Goal: Information Seeking & Learning: Find specific fact

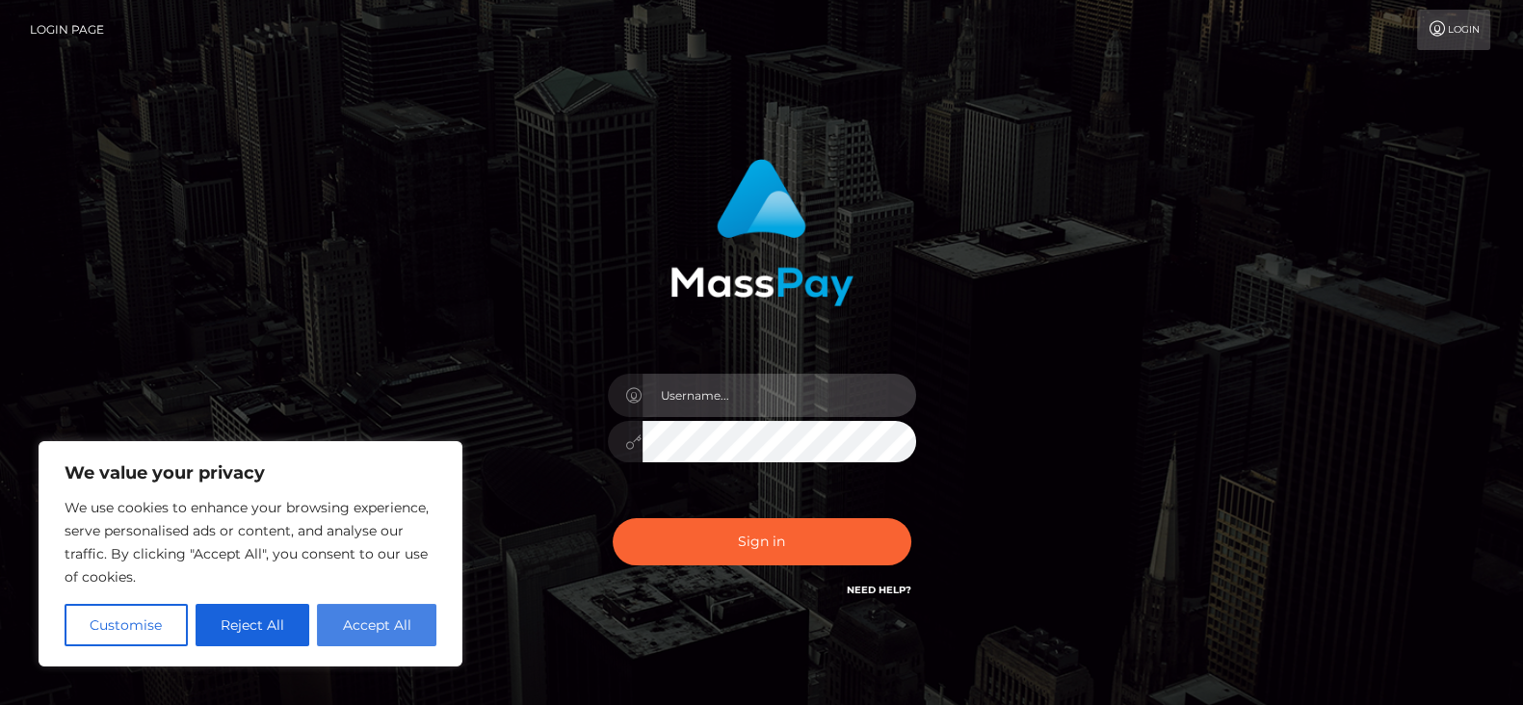
type input "[DOMAIN_NAME]"
click at [382, 622] on button "Accept All" at bounding box center [376, 625] width 119 height 42
checkbox input "true"
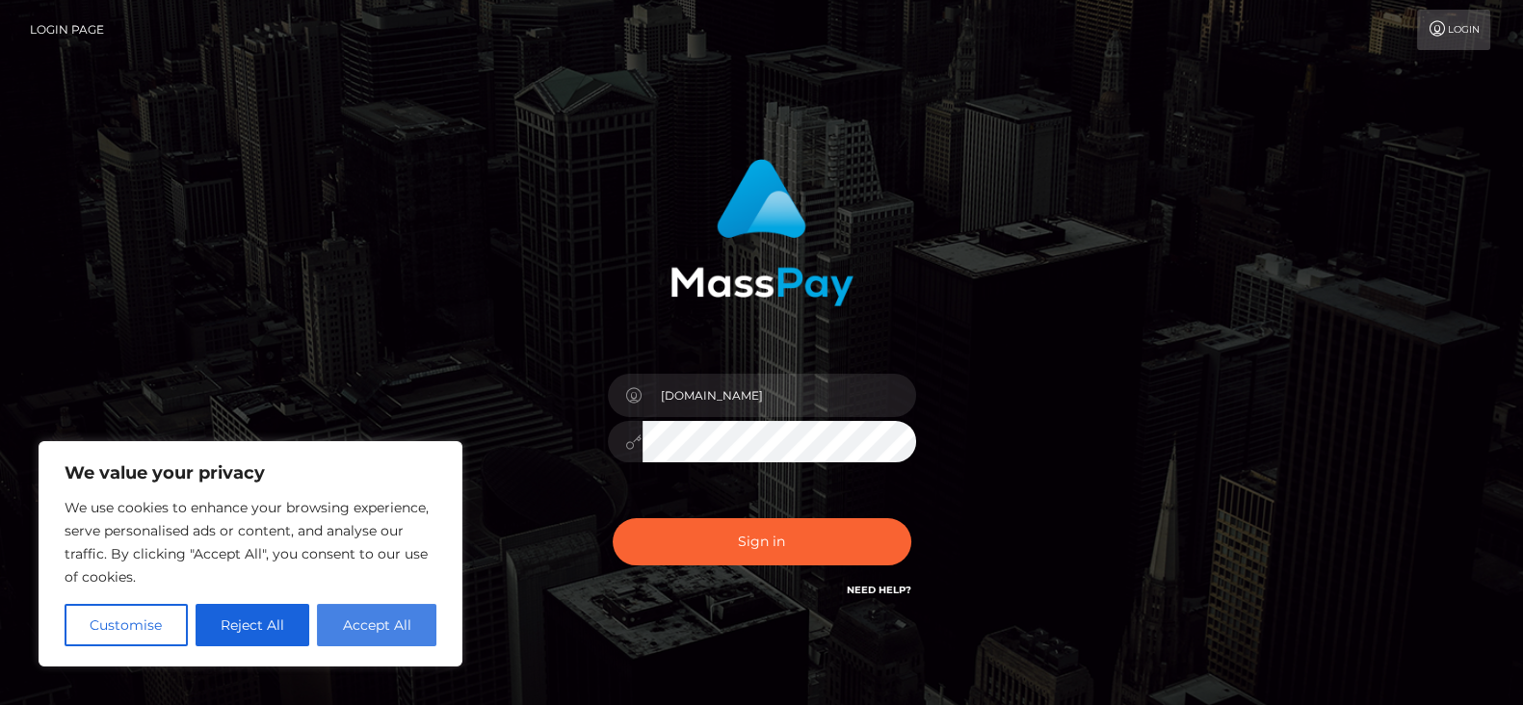
checkbox input "true"
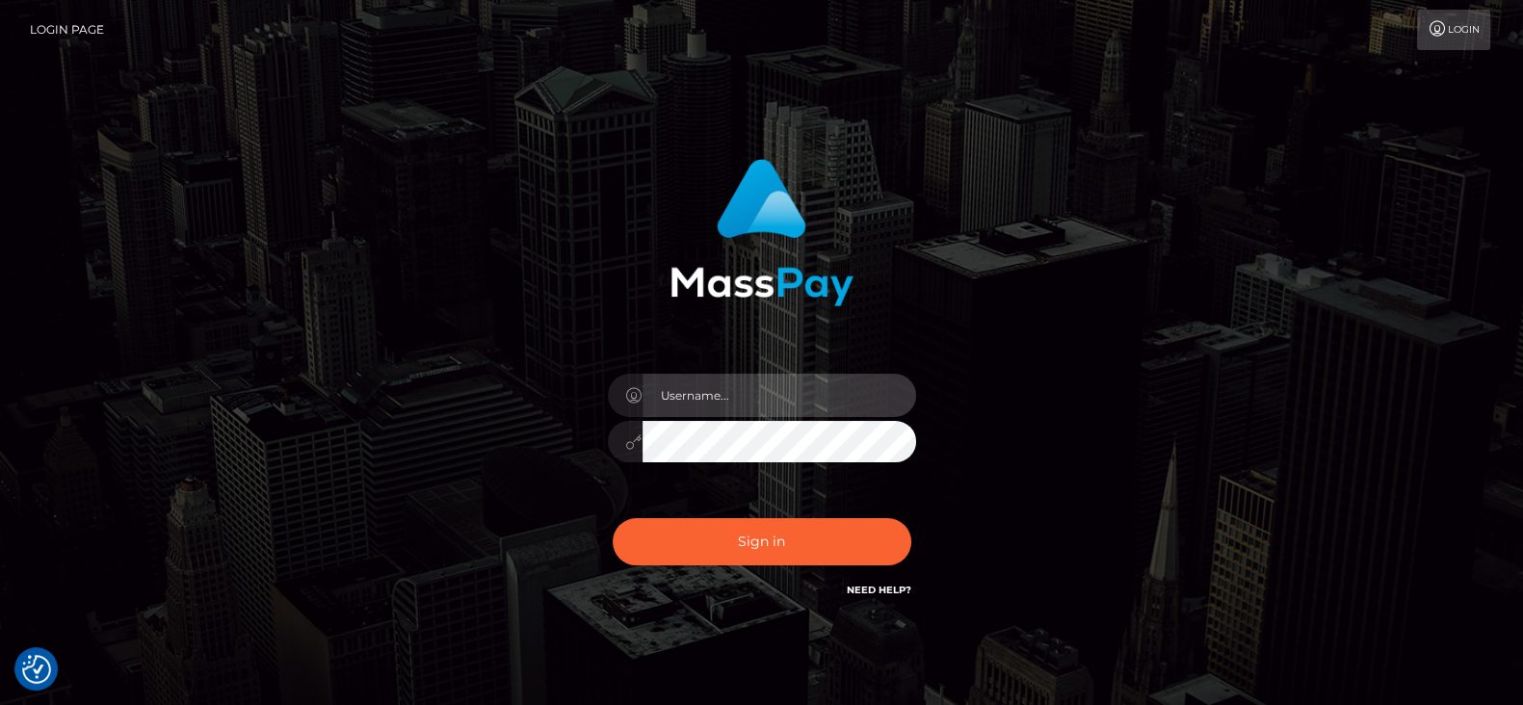
click at [751, 400] on input "text" at bounding box center [780, 395] width 274 height 43
type input "[DOMAIN_NAME]"
click at [905, 226] on div at bounding box center [762, 226] width 506 height 162
click at [574, 204] on div at bounding box center [762, 226] width 506 height 162
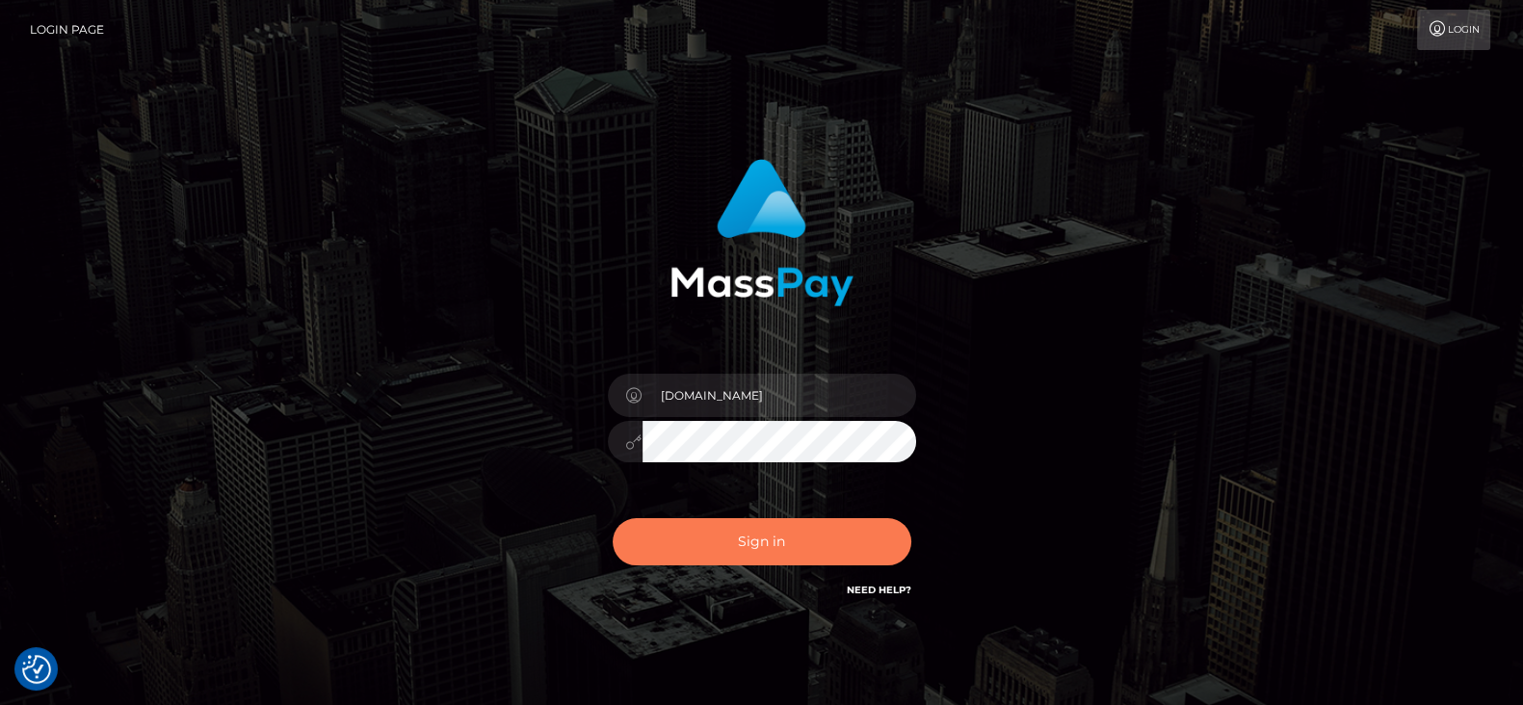
click at [706, 553] on button "Sign in" at bounding box center [762, 541] width 299 height 47
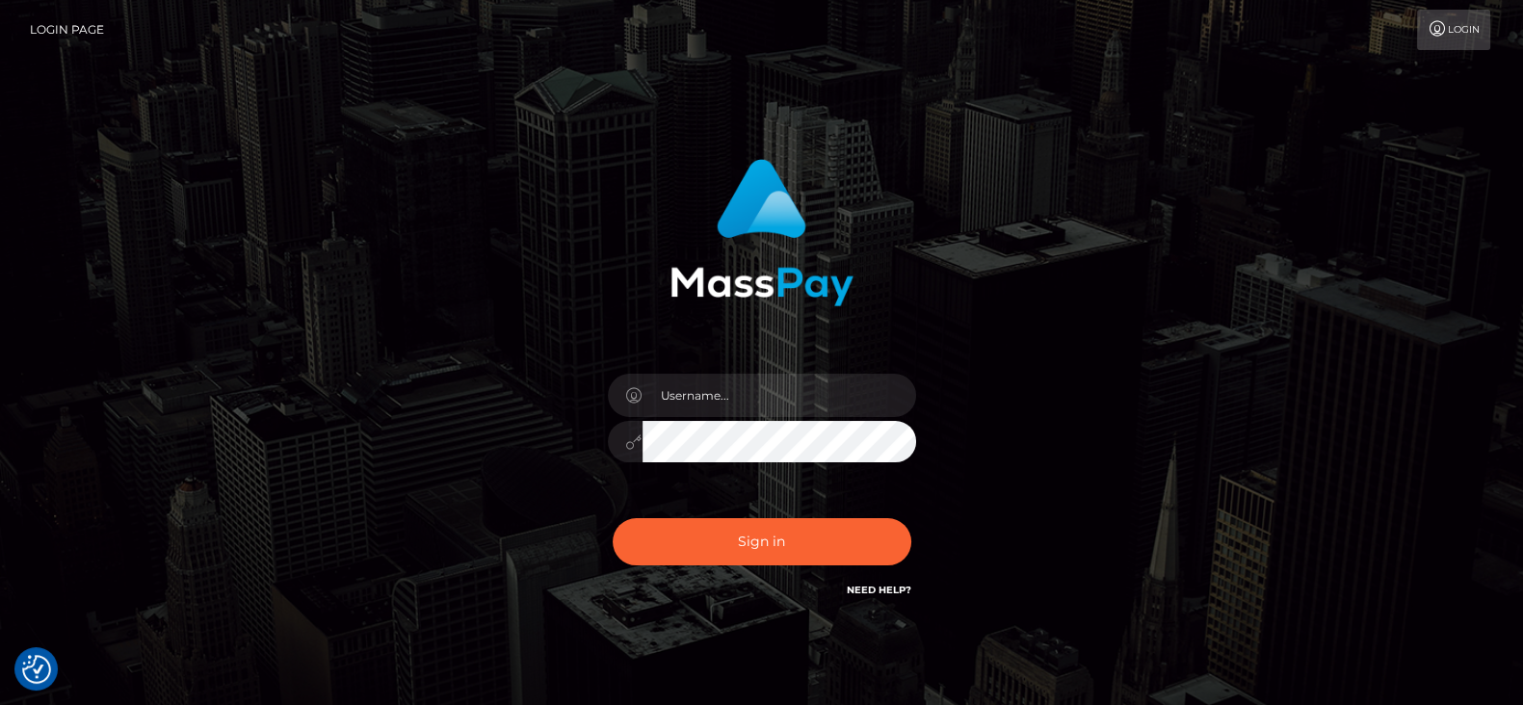
click at [708, 272] on img at bounding box center [762, 232] width 183 height 147
type input "[DOMAIN_NAME]"
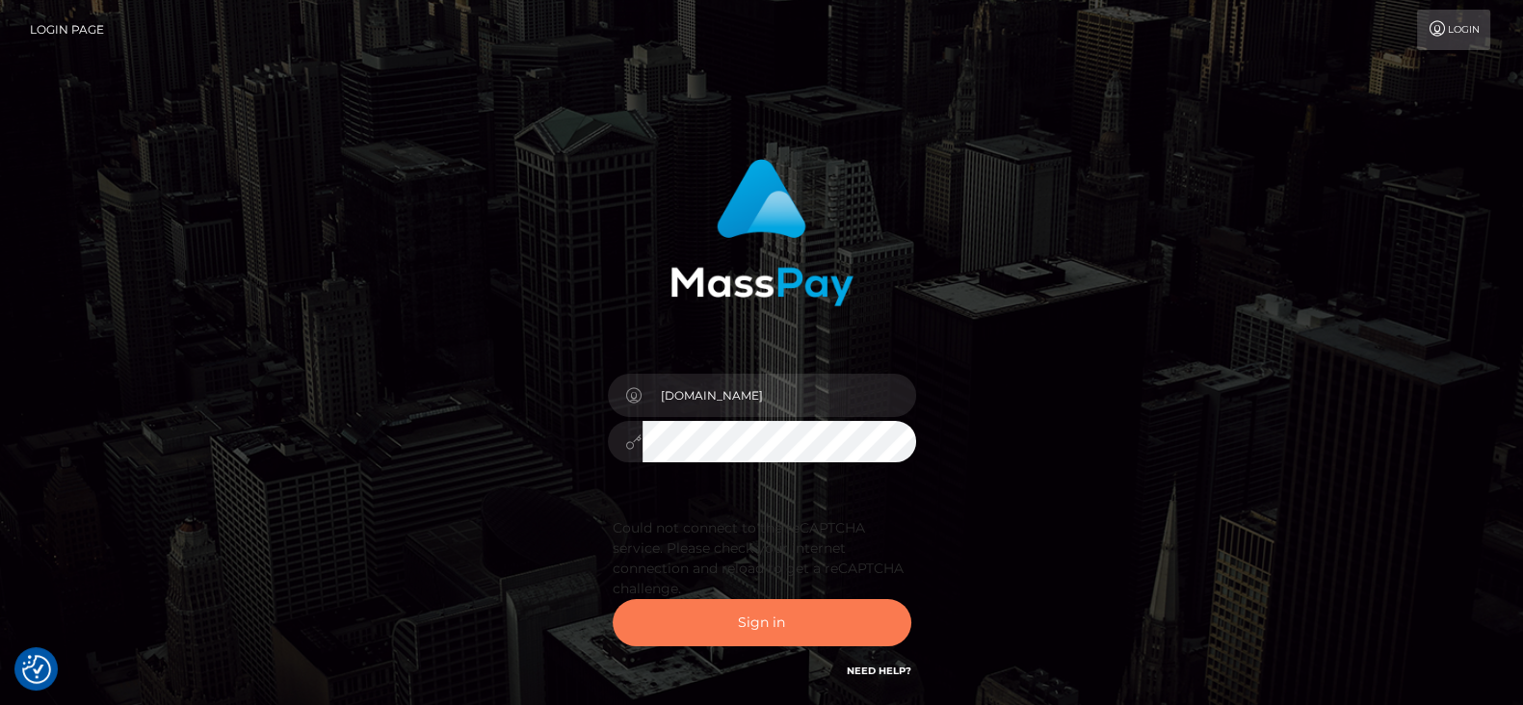
click at [782, 613] on button "Sign in" at bounding box center [762, 622] width 299 height 47
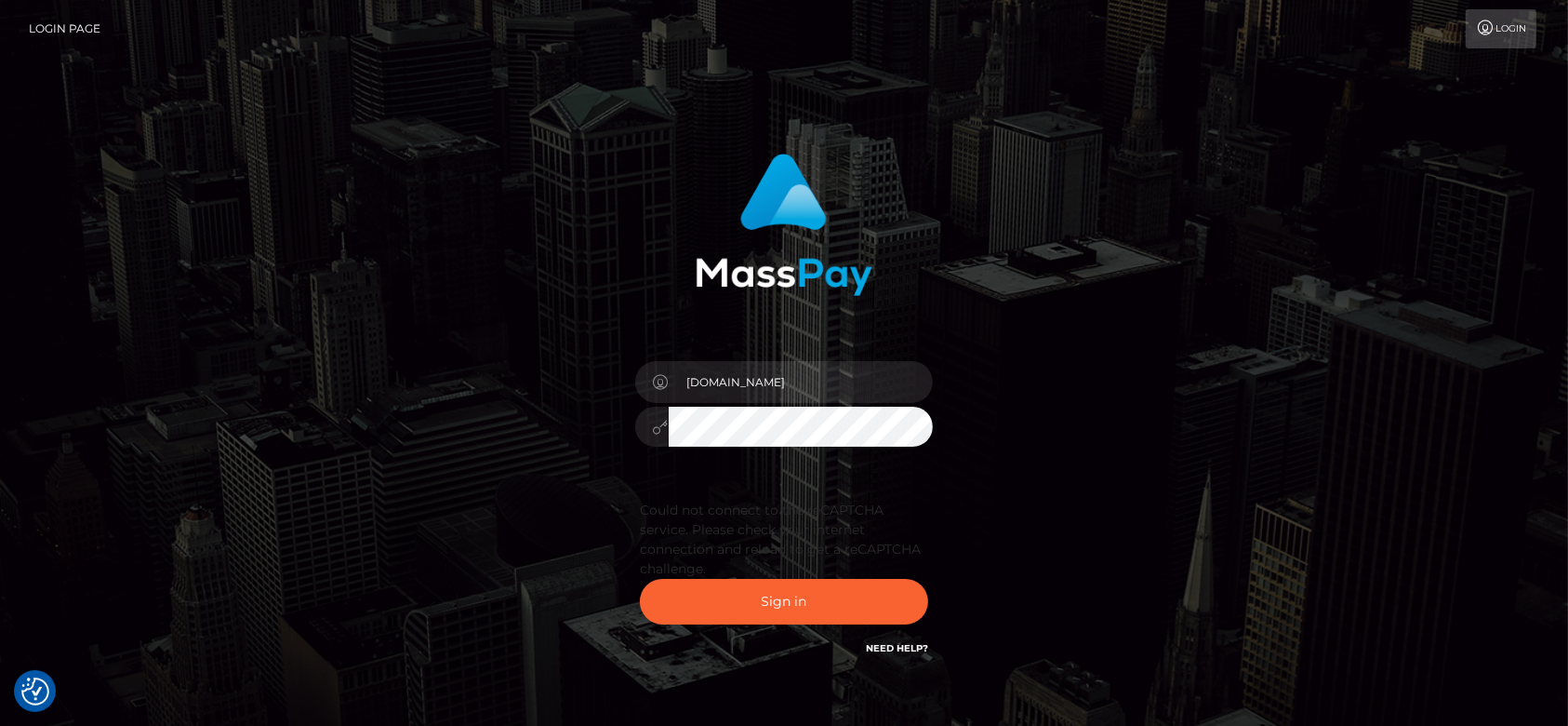
drag, startPoint x: 1418, startPoint y: 7, endPoint x: 997, endPoint y: 265, distance: 493.8
click at [997, 265] on div at bounding box center [785, 218] width 489 height 156
click at [775, 599] on button "Sign in" at bounding box center [784, 600] width 289 height 45
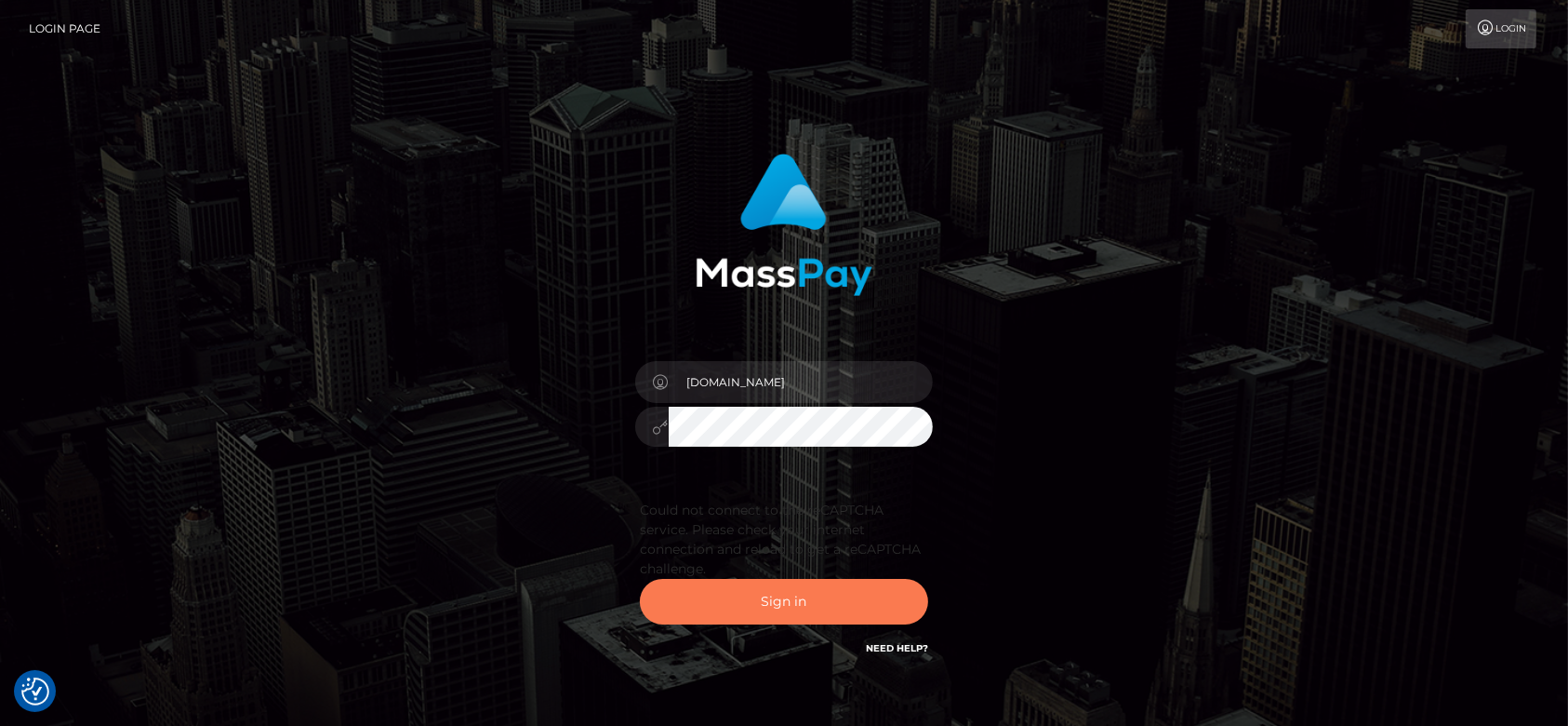
click at [775, 599] on button "Sign in" at bounding box center [784, 600] width 289 height 45
drag, startPoint x: 775, startPoint y: 599, endPoint x: 926, endPoint y: 566, distance: 154.6
click at [904, 578] on button "Sign in" at bounding box center [784, 600] width 289 height 45
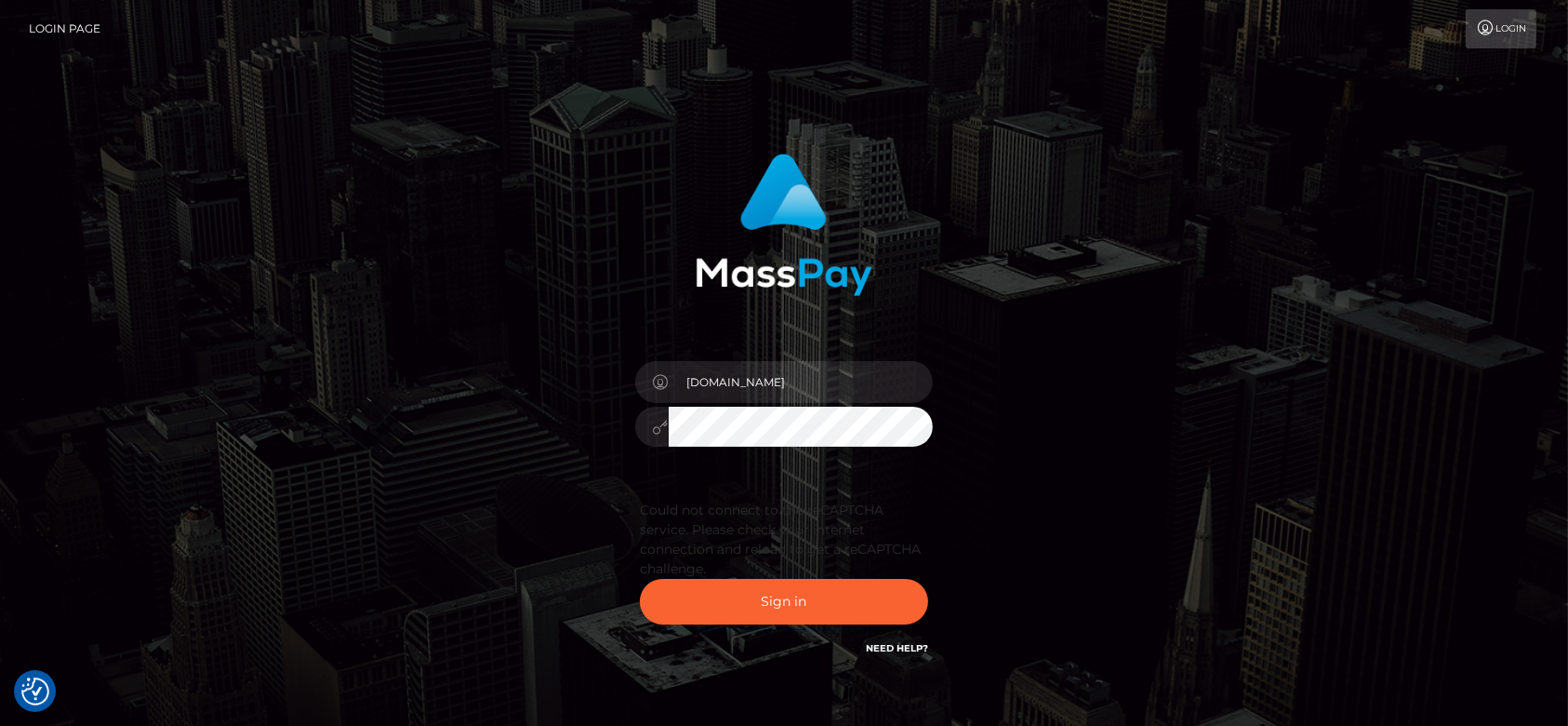
click at [1088, 520] on div "fr.es Sign in" at bounding box center [784, 415] width 1060 height 551
click at [771, 578] on button "Sign in" at bounding box center [784, 600] width 289 height 45
click at [708, 584] on button "Sign in" at bounding box center [784, 600] width 289 height 45
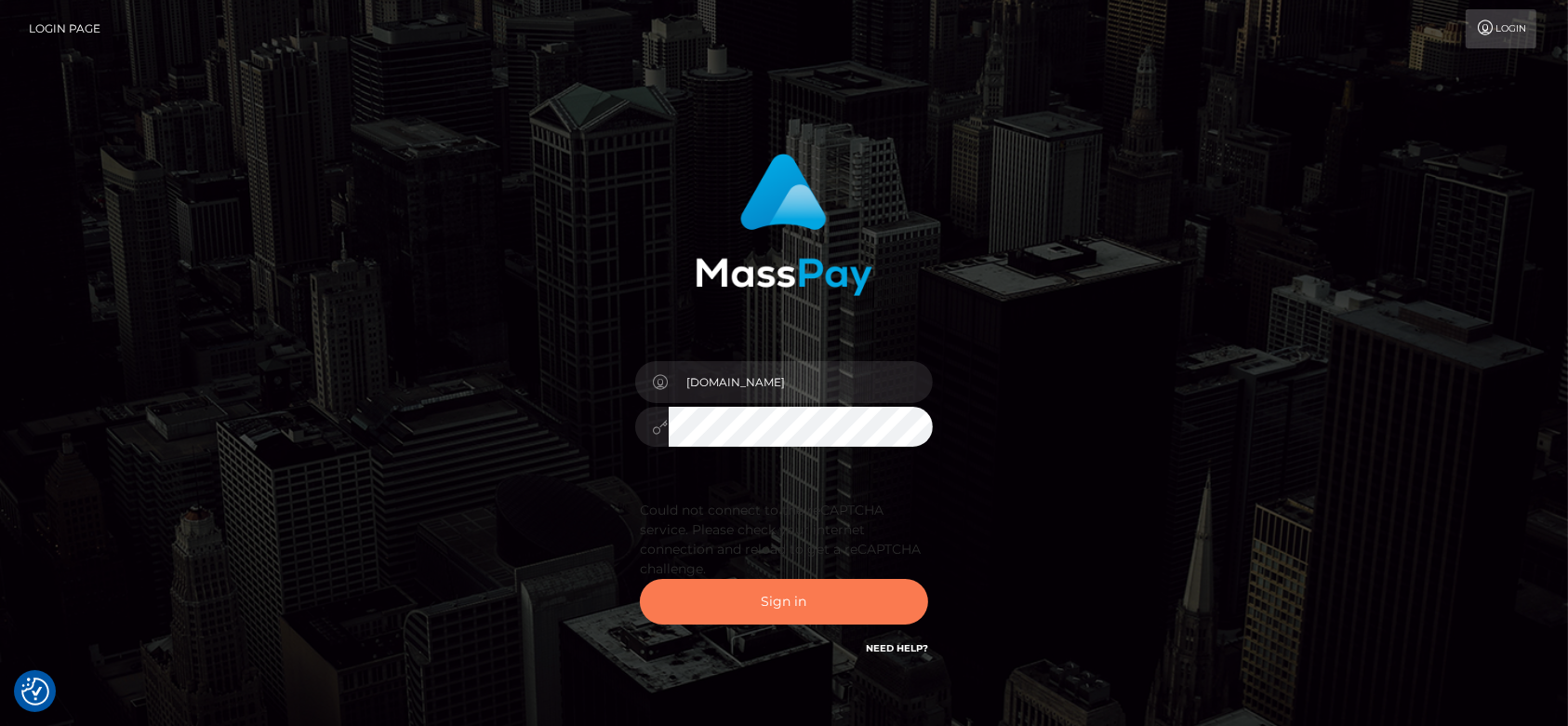
click at [708, 584] on button "Sign in" at bounding box center [784, 600] width 289 height 45
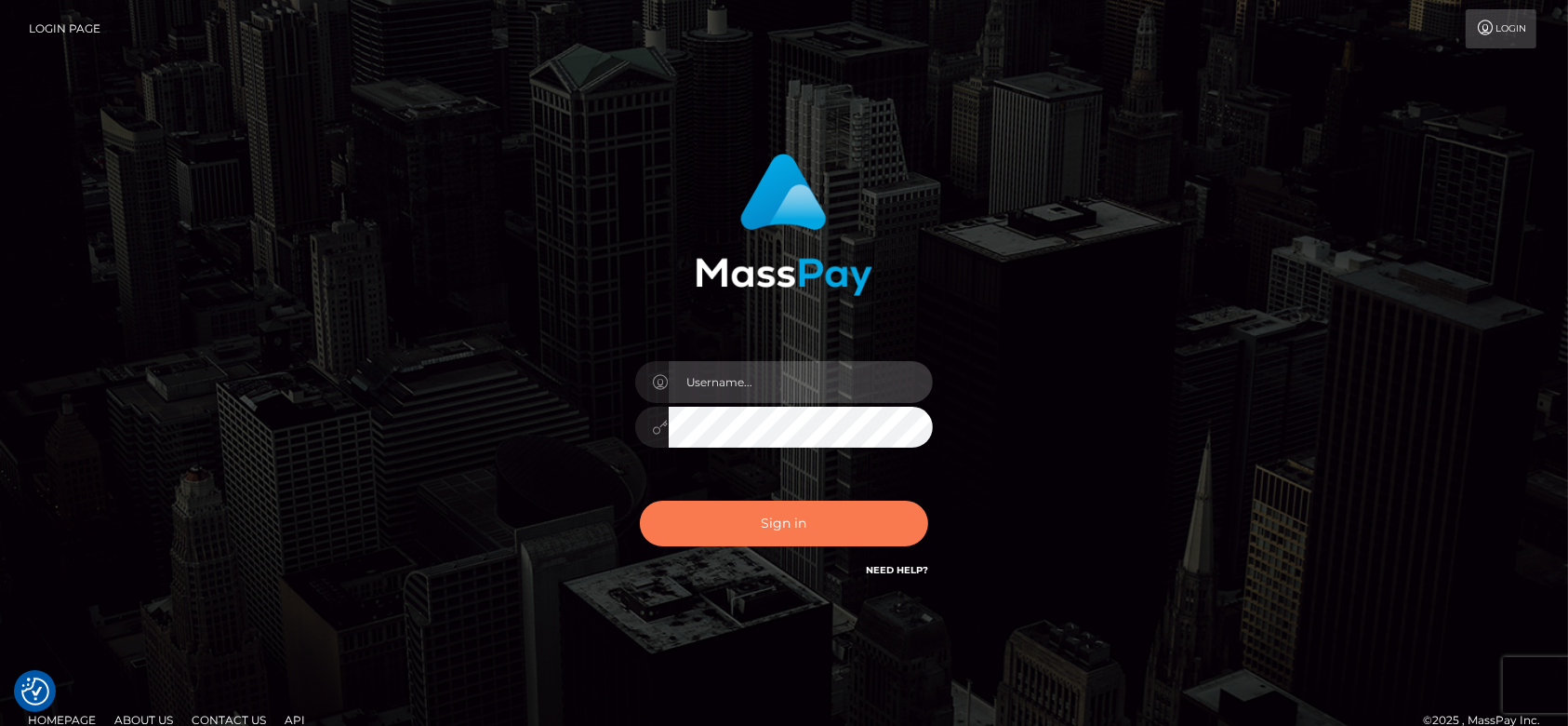
type input "[DOMAIN_NAME]"
click at [746, 535] on button "Sign in" at bounding box center [784, 522] width 289 height 45
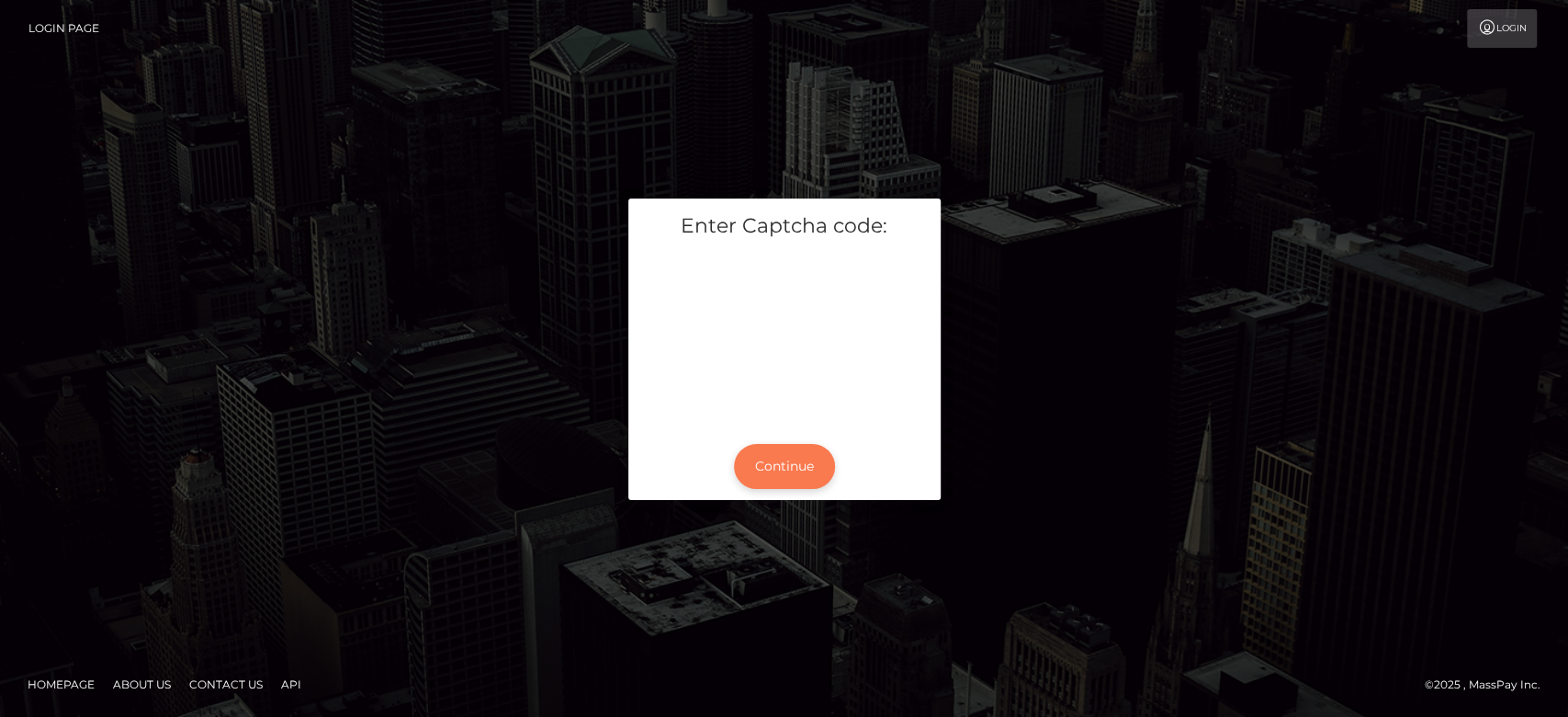
click at [765, 458] on button "Continue" at bounding box center [784, 465] width 101 height 45
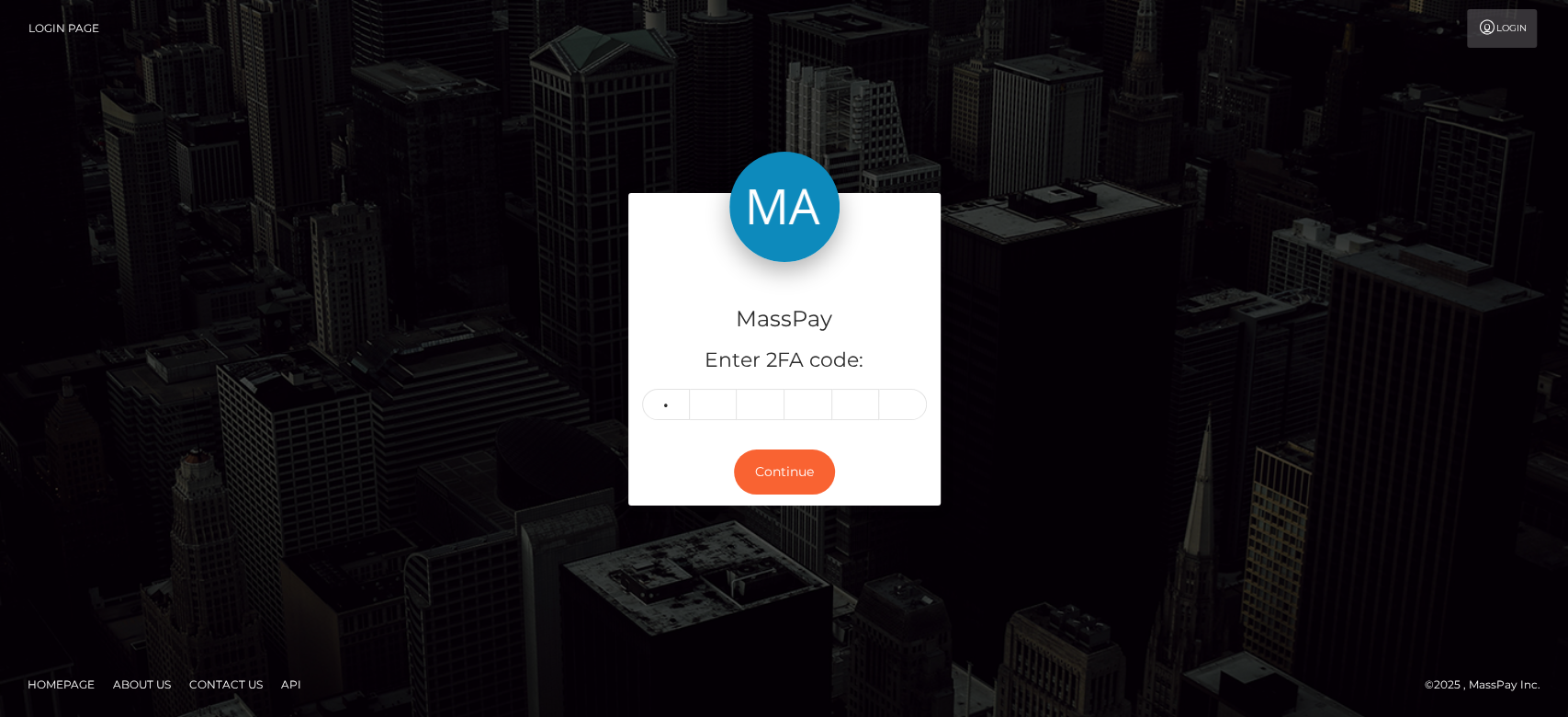
type input "5"
type input "1"
type input "4"
type input "2"
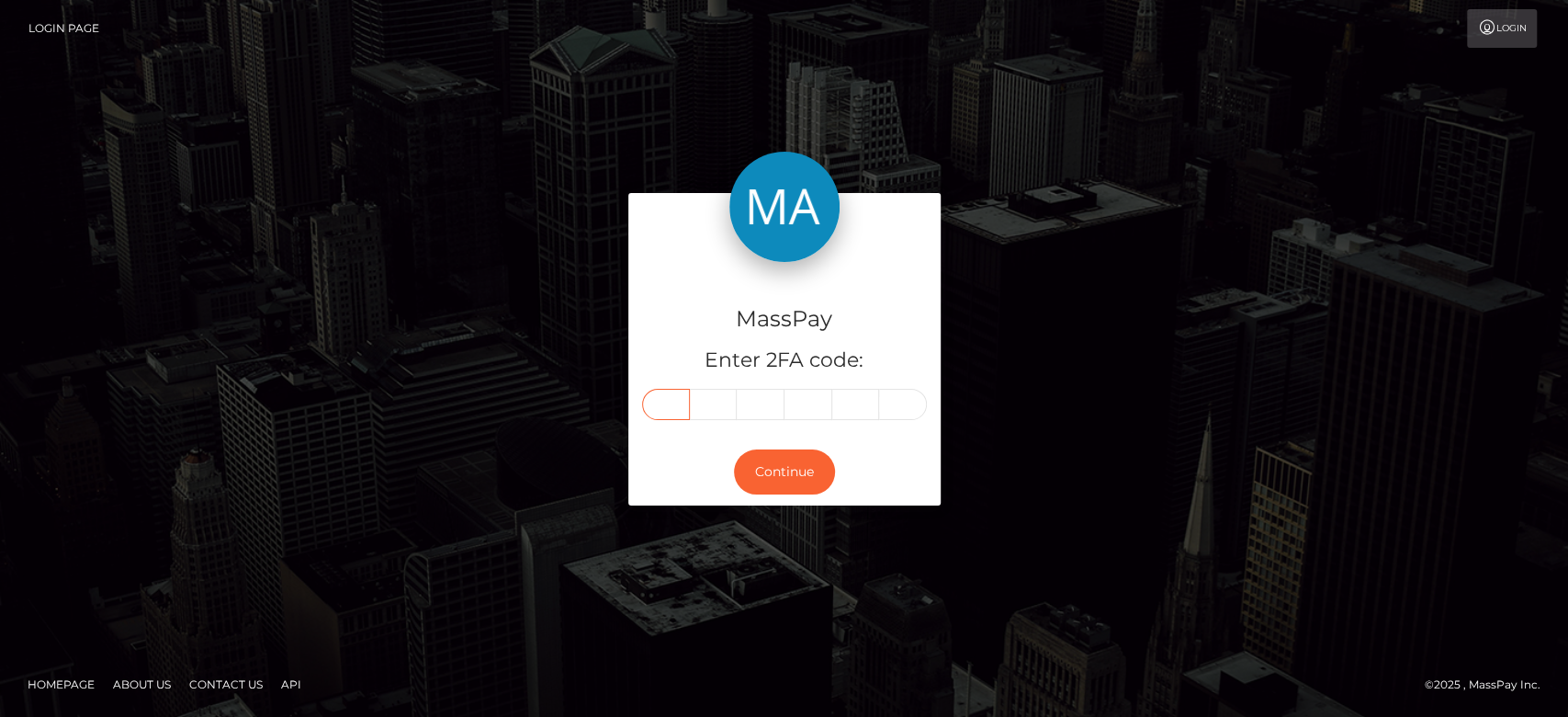
type input "5"
type input "1"
type input "4"
type input "2"
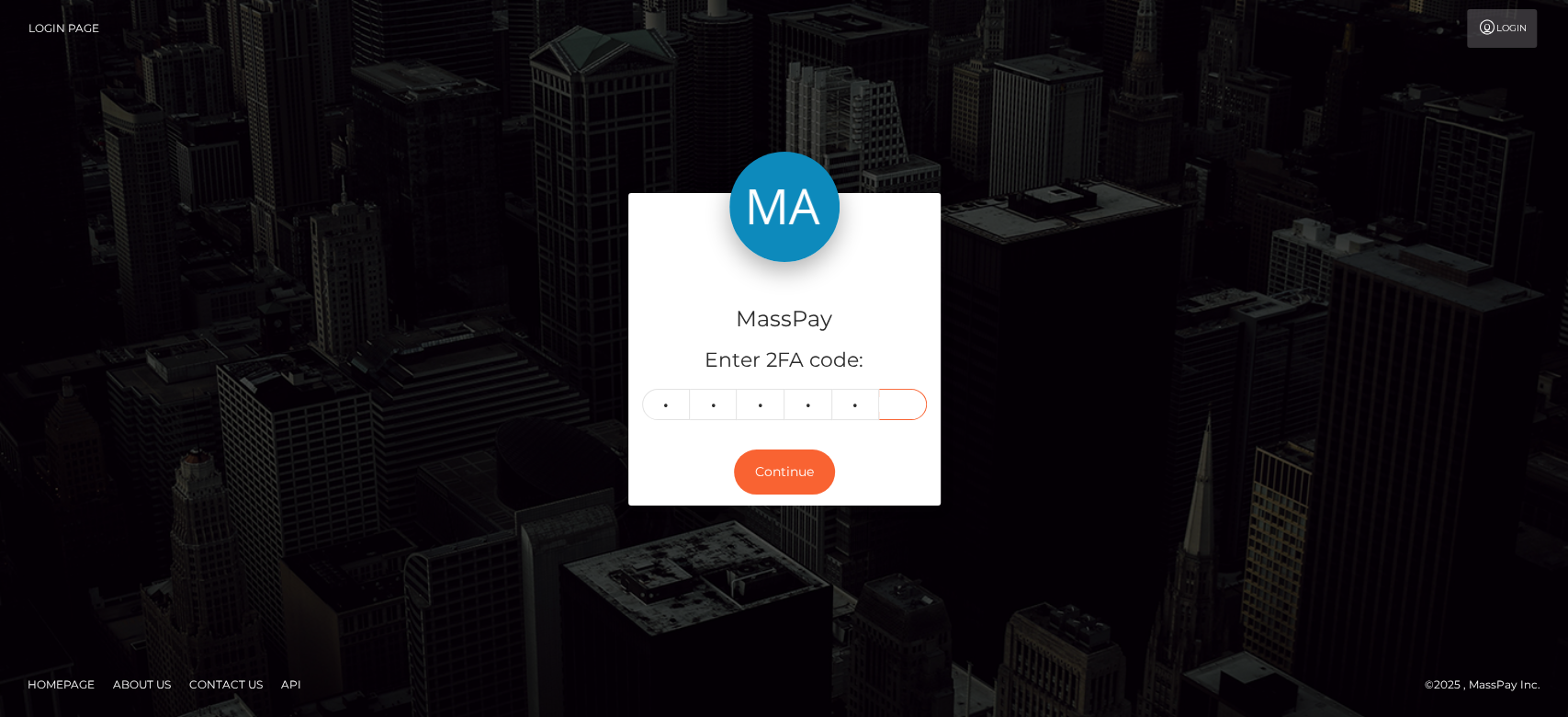
type input "6"
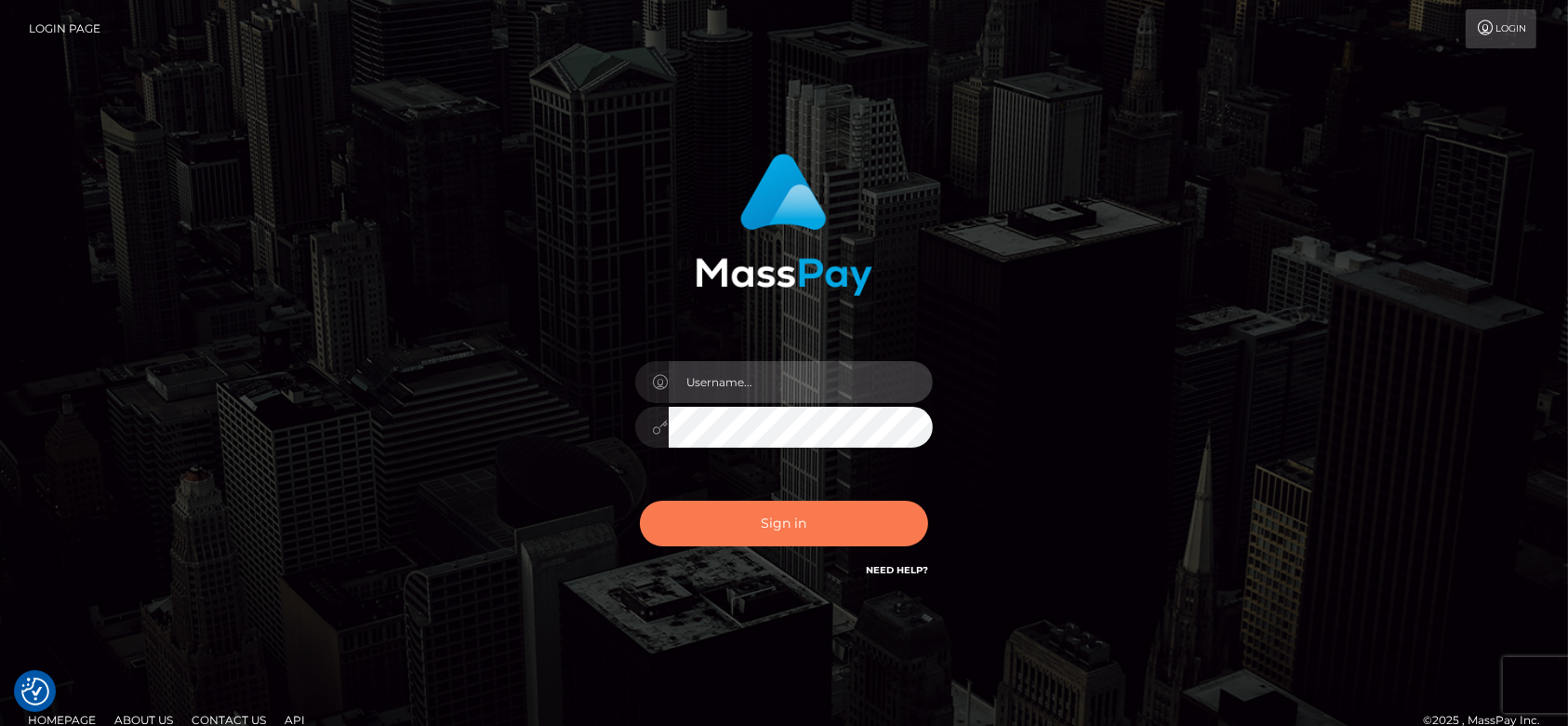
type input "[DOMAIN_NAME]"
click at [818, 536] on button "Sign in" at bounding box center [784, 522] width 289 height 45
type input "[DOMAIN_NAME]"
click at [761, 527] on button "Sign in" at bounding box center [784, 522] width 289 height 45
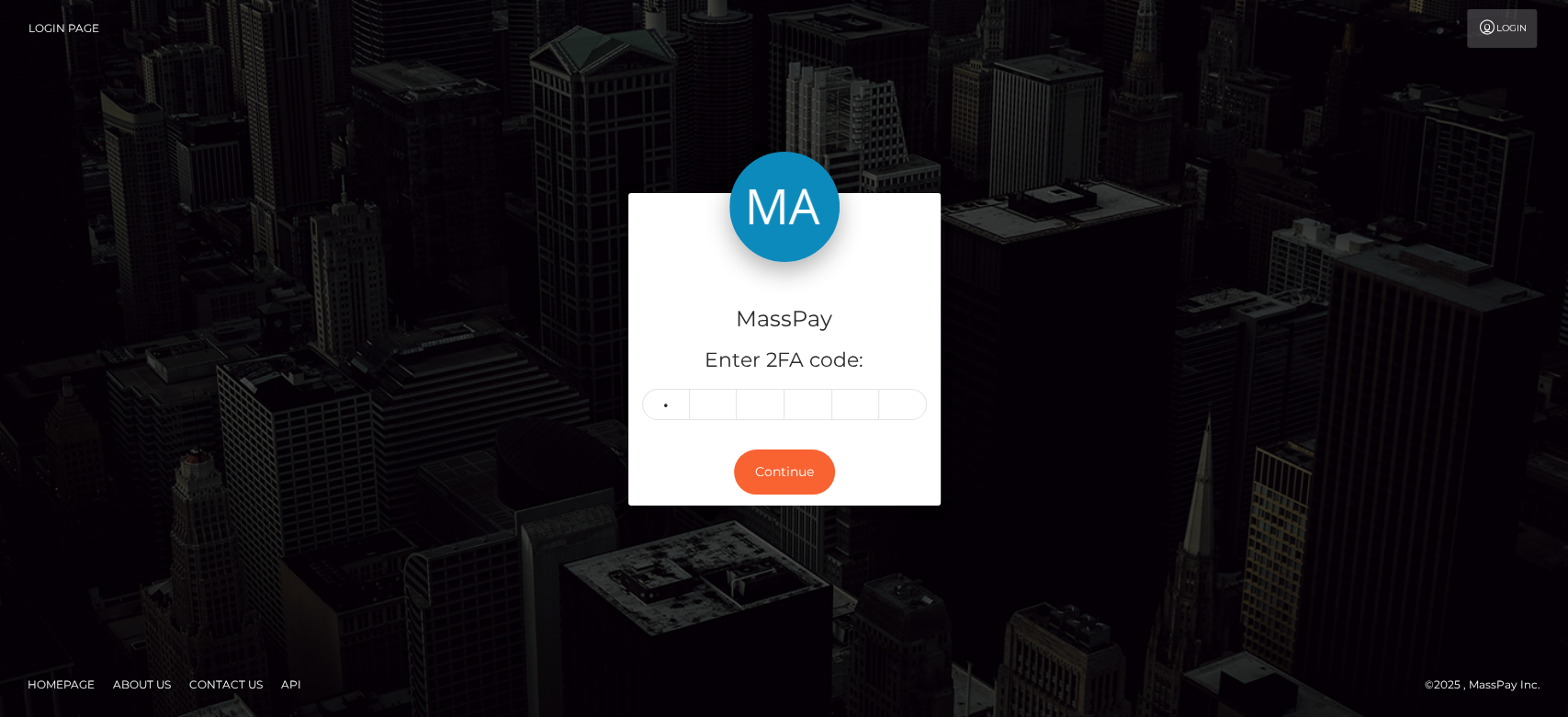
type input "6"
type input "2"
type input "9"
type input "4"
type input "7"
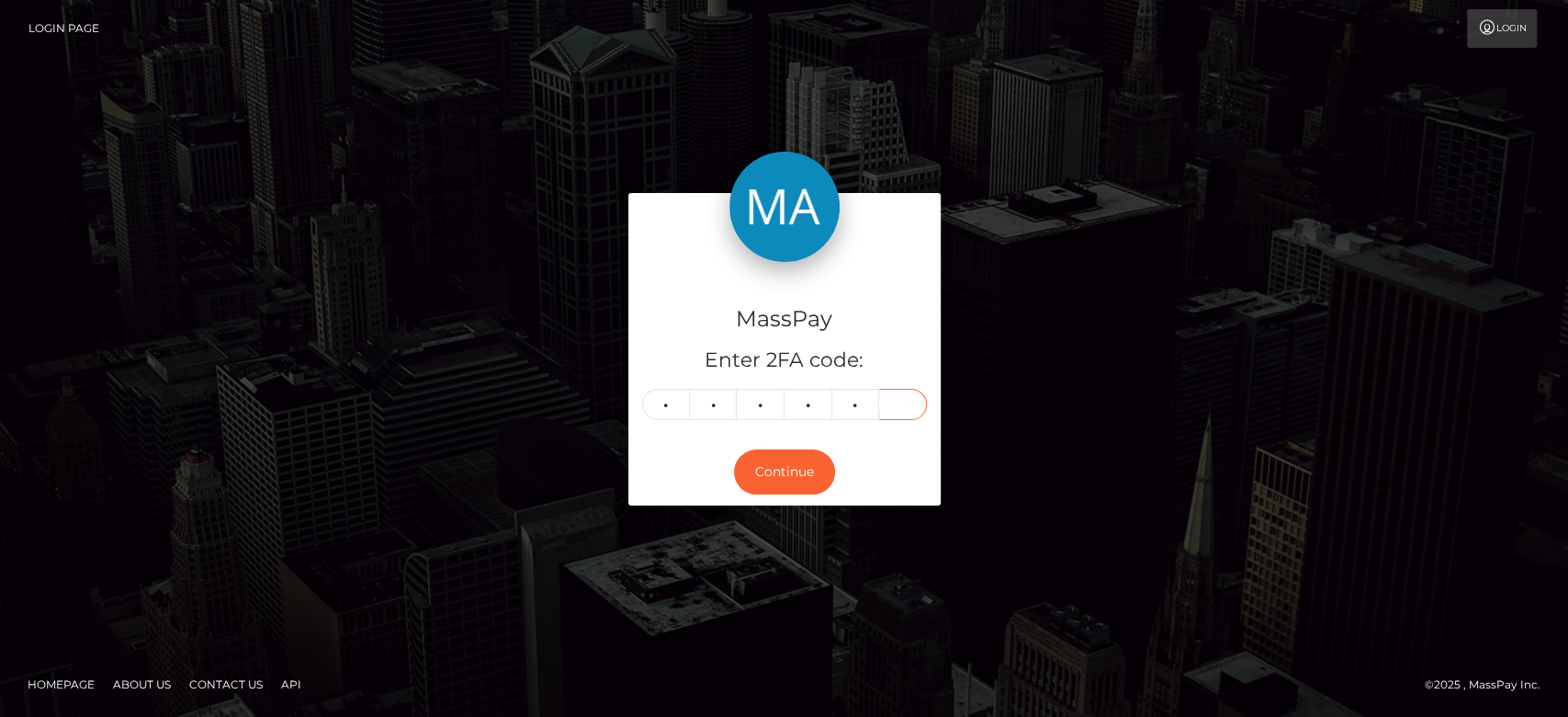
type input "0"
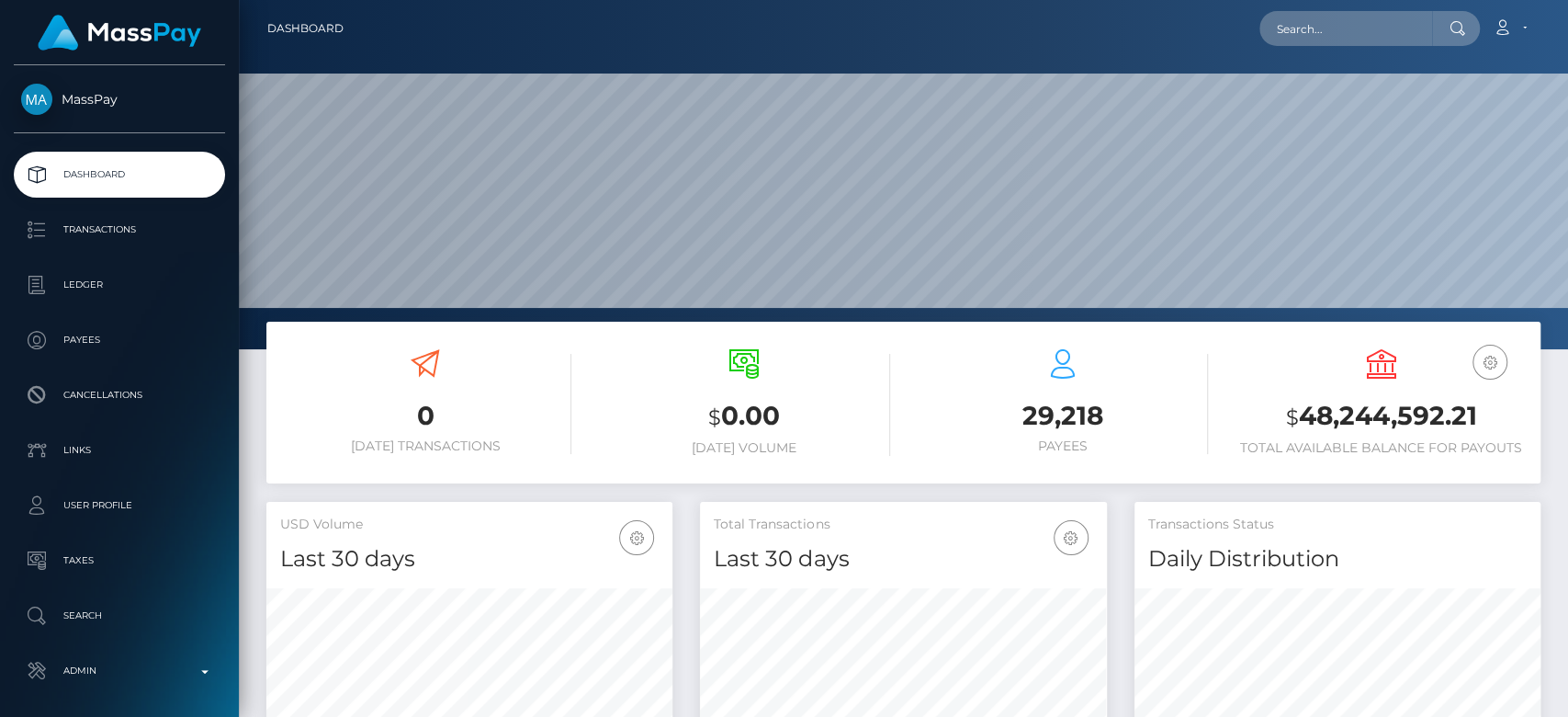
scroll to position [324, 406]
click at [1352, 38] on input "text" at bounding box center [1345, 29] width 173 height 35
paste input "winklerandrea58@gmail.com"
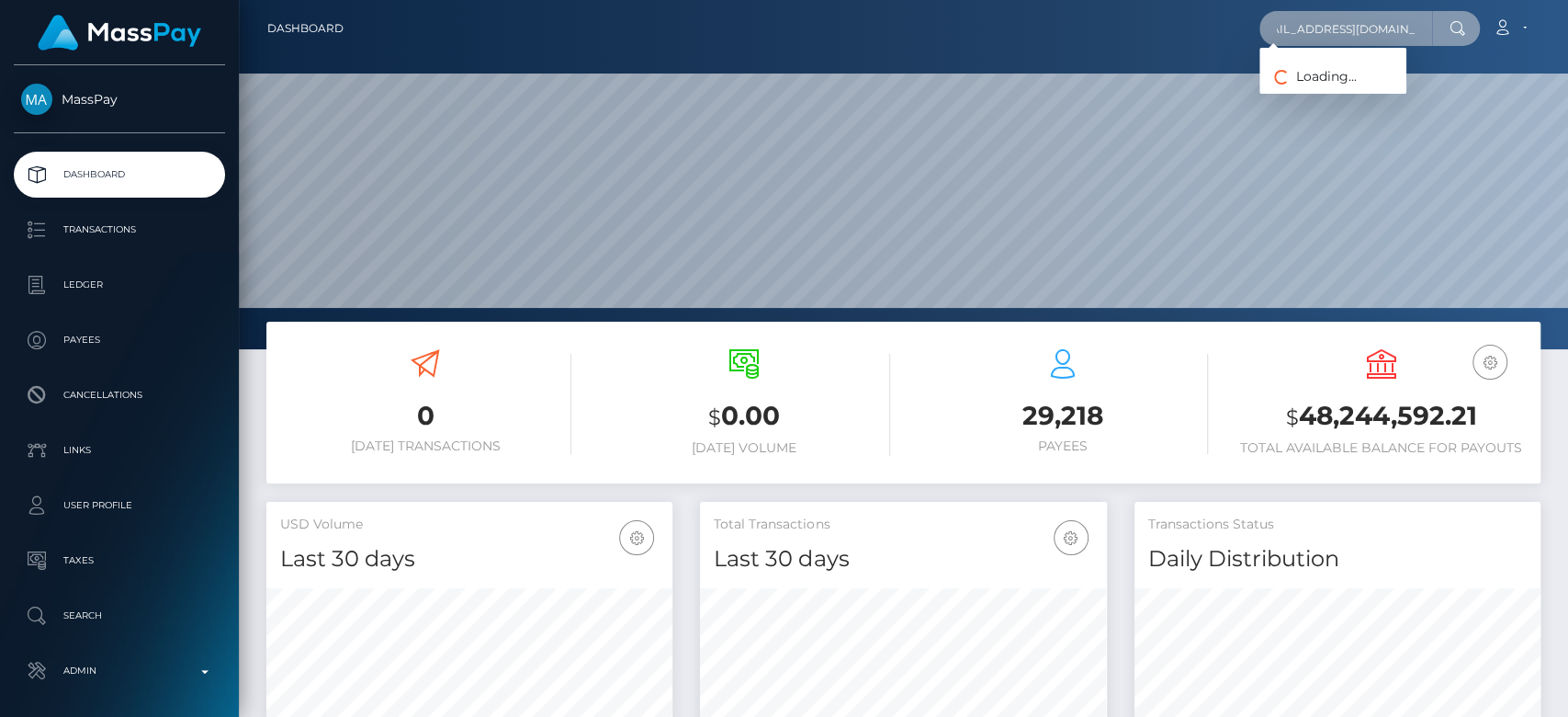
type input "winklerandrea58@gmail.com"
click at [1379, 34] on input "winklerandrea58@gmail.com" at bounding box center [1345, 29] width 173 height 35
paste input "andrea_winkler87@hotmail.de"
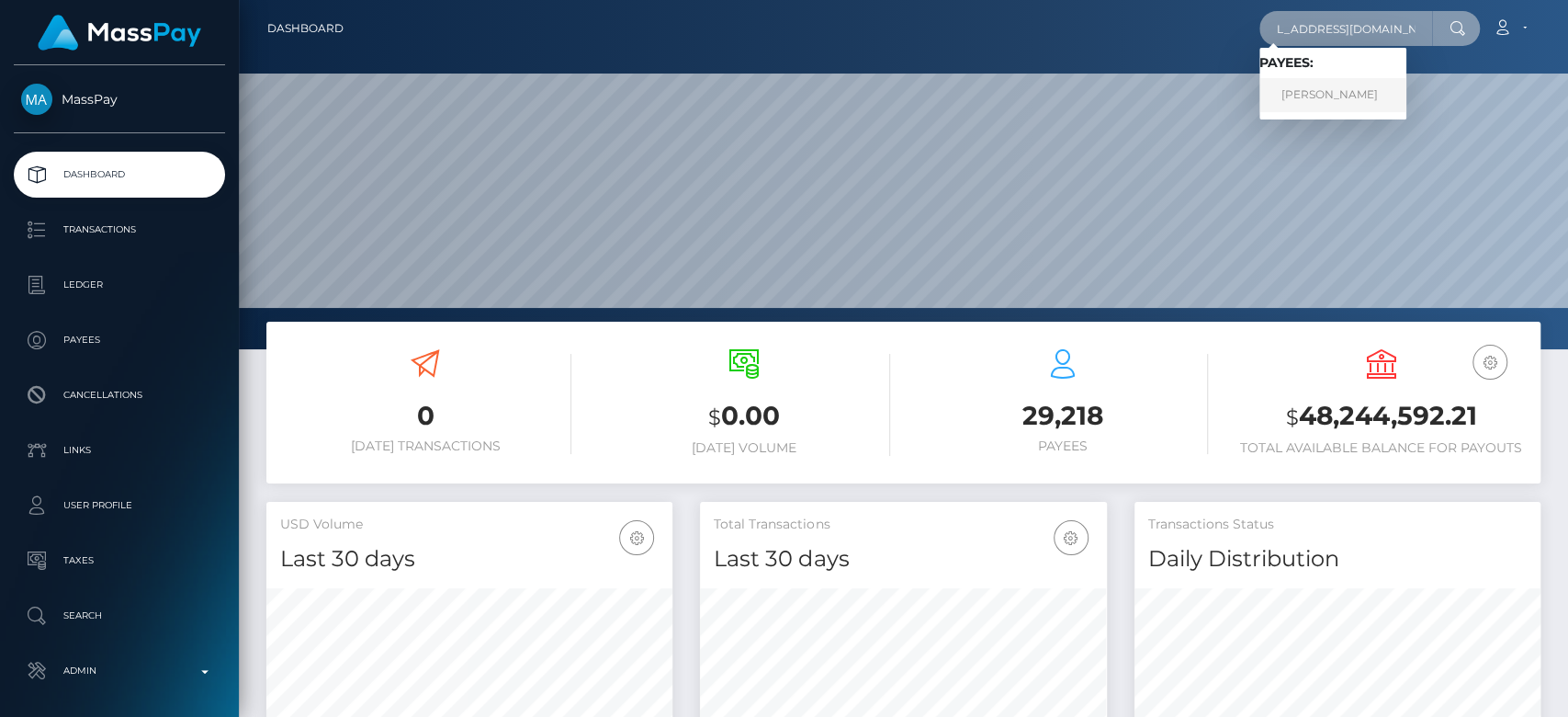
type input "andrea_winkler87@hotmail.de"
click at [1351, 99] on link "Andrea Winkler" at bounding box center [1333, 95] width 147 height 34
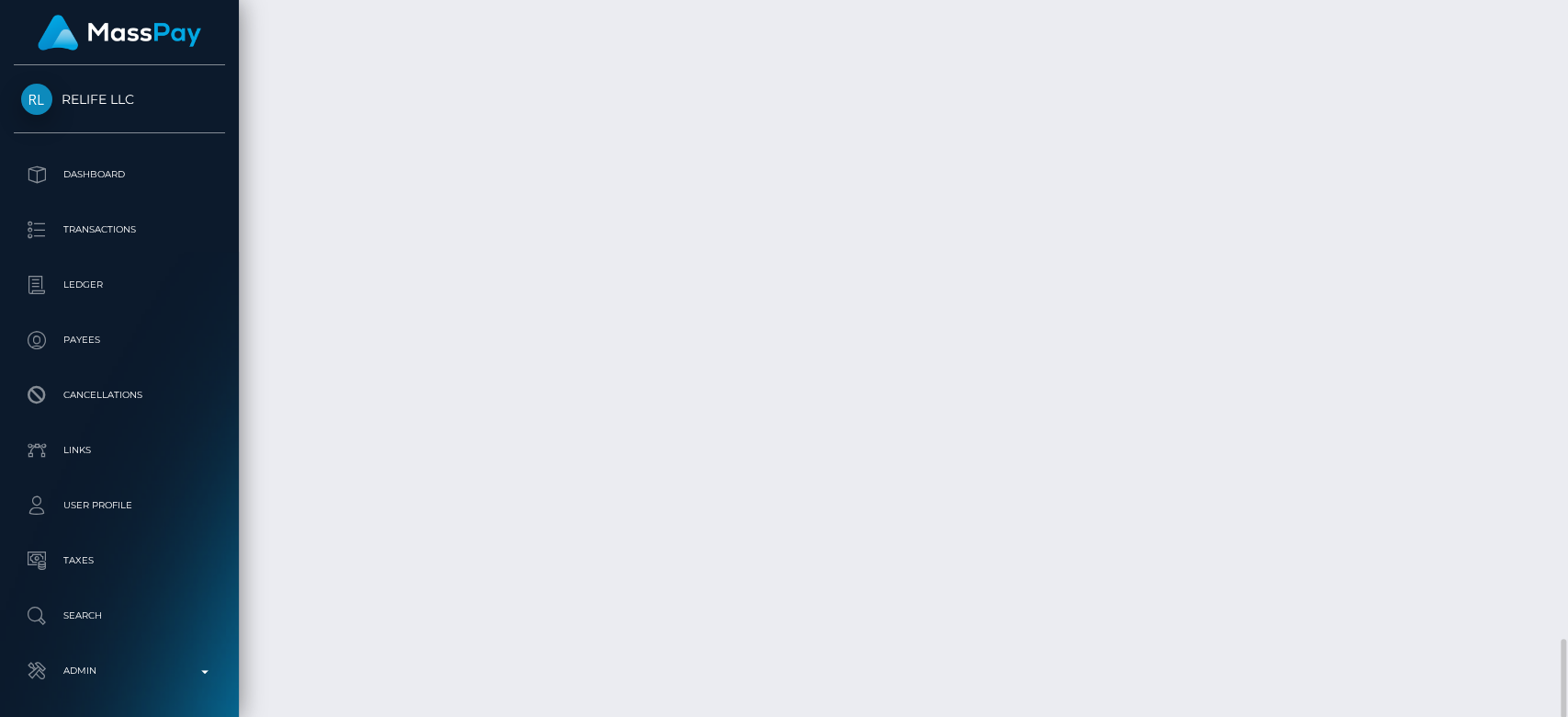
scroll to position [220, 406]
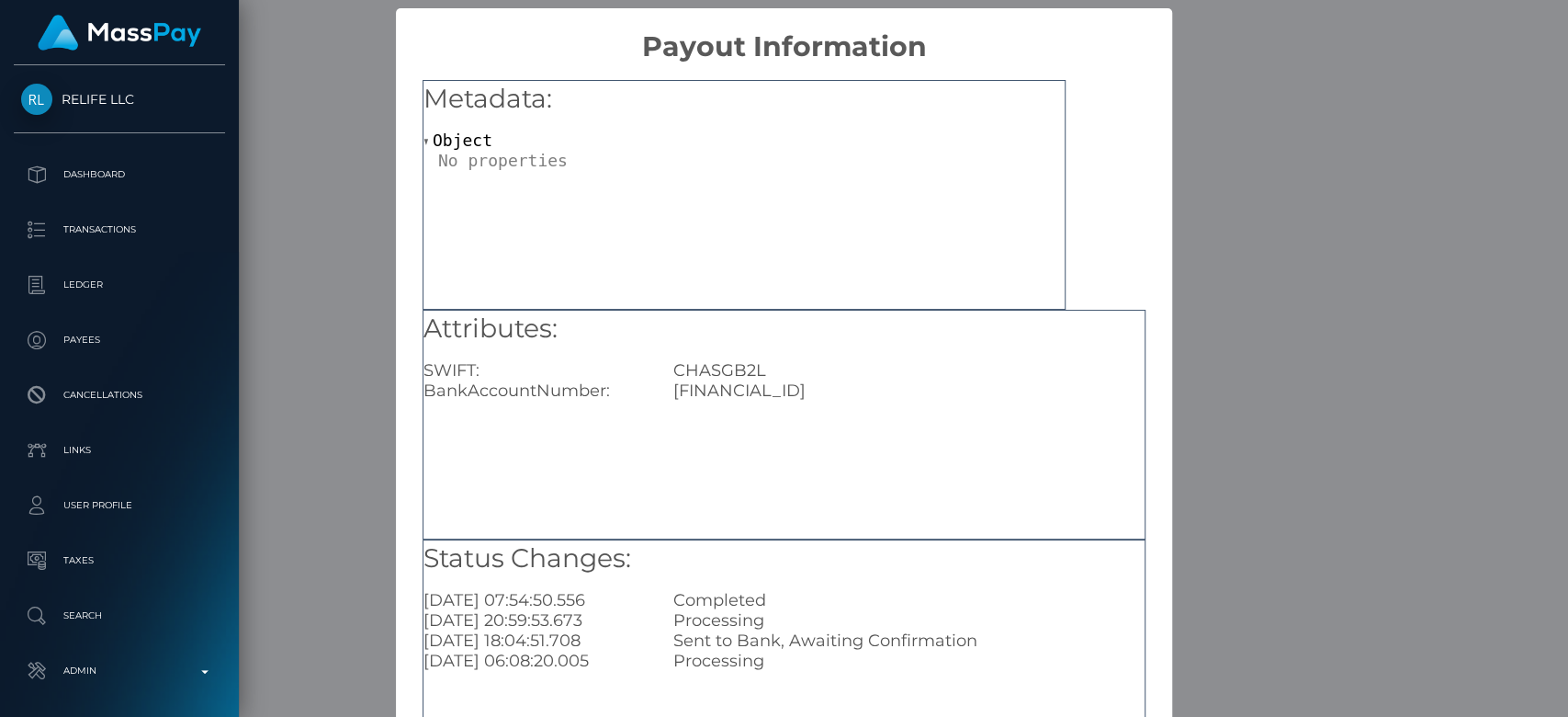
click at [716, 384] on div "LT773250024600805197" at bounding box center [908, 390] width 499 height 20
copy div "LT773250024600805197"
click at [698, 368] on div "CHASGB2L" at bounding box center [908, 370] width 499 height 20
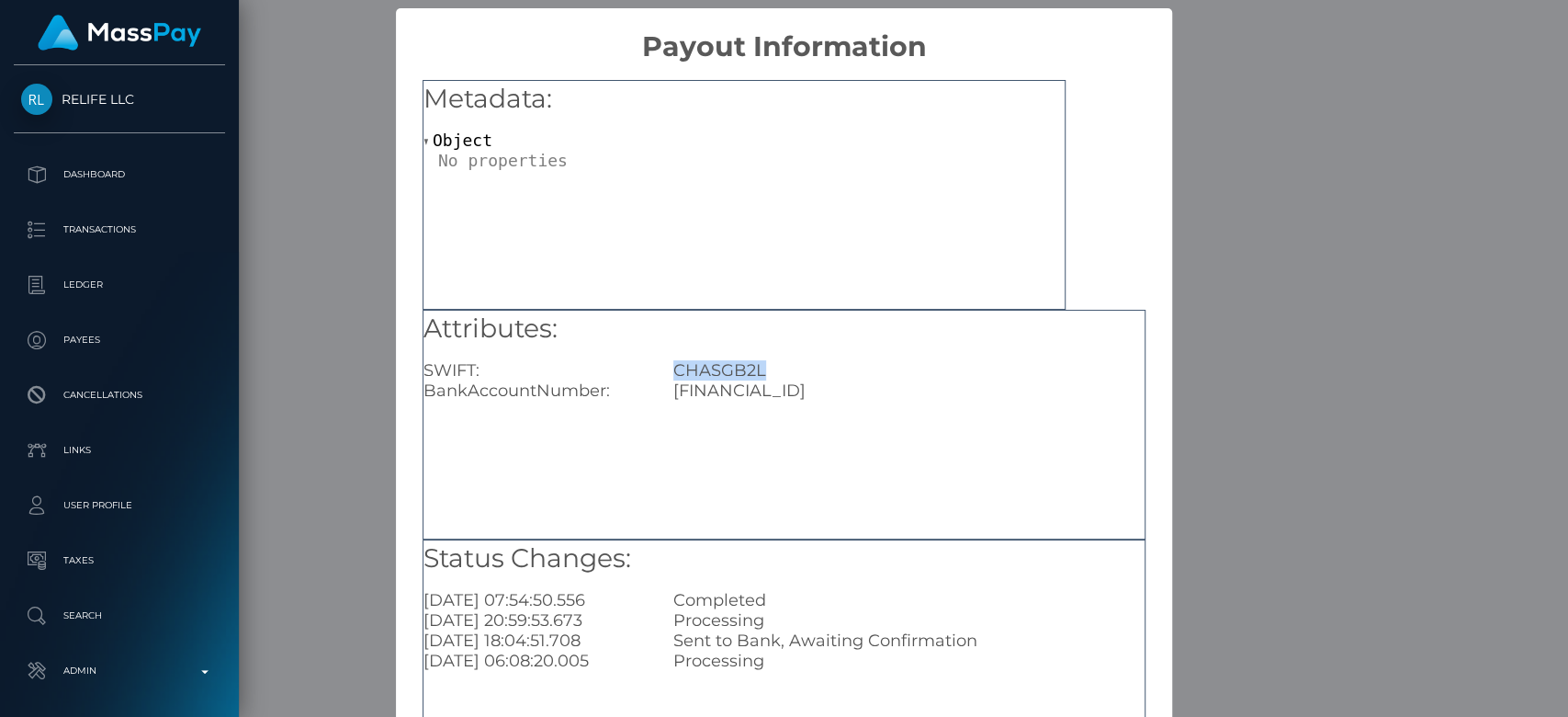
copy div "CHASGB2L"
click at [1258, 458] on div "× Payout Information Metadata: Object Attributes: SWIFT: CHASGB2L BankAccountNu…" at bounding box center [784, 358] width 1568 height 717
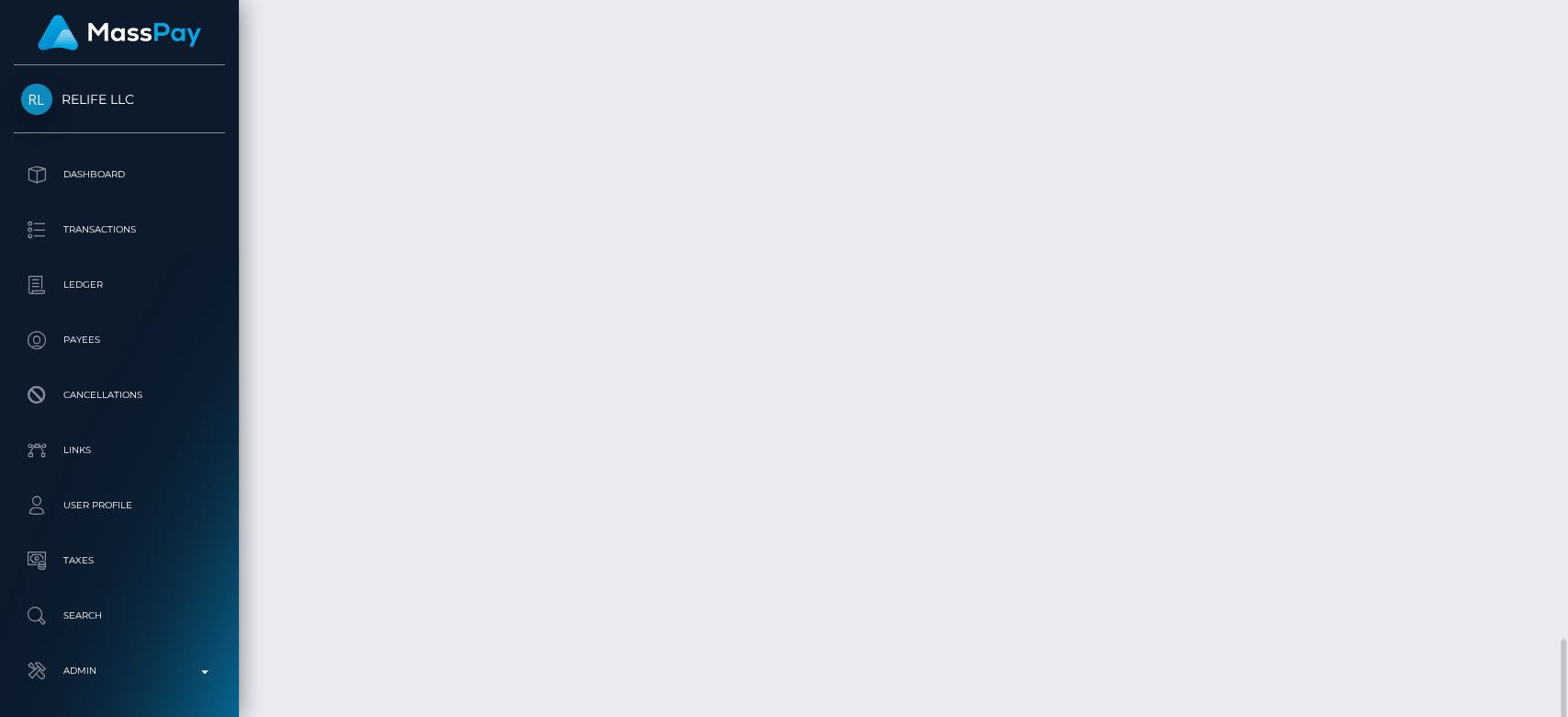
copy td "PY63889635"
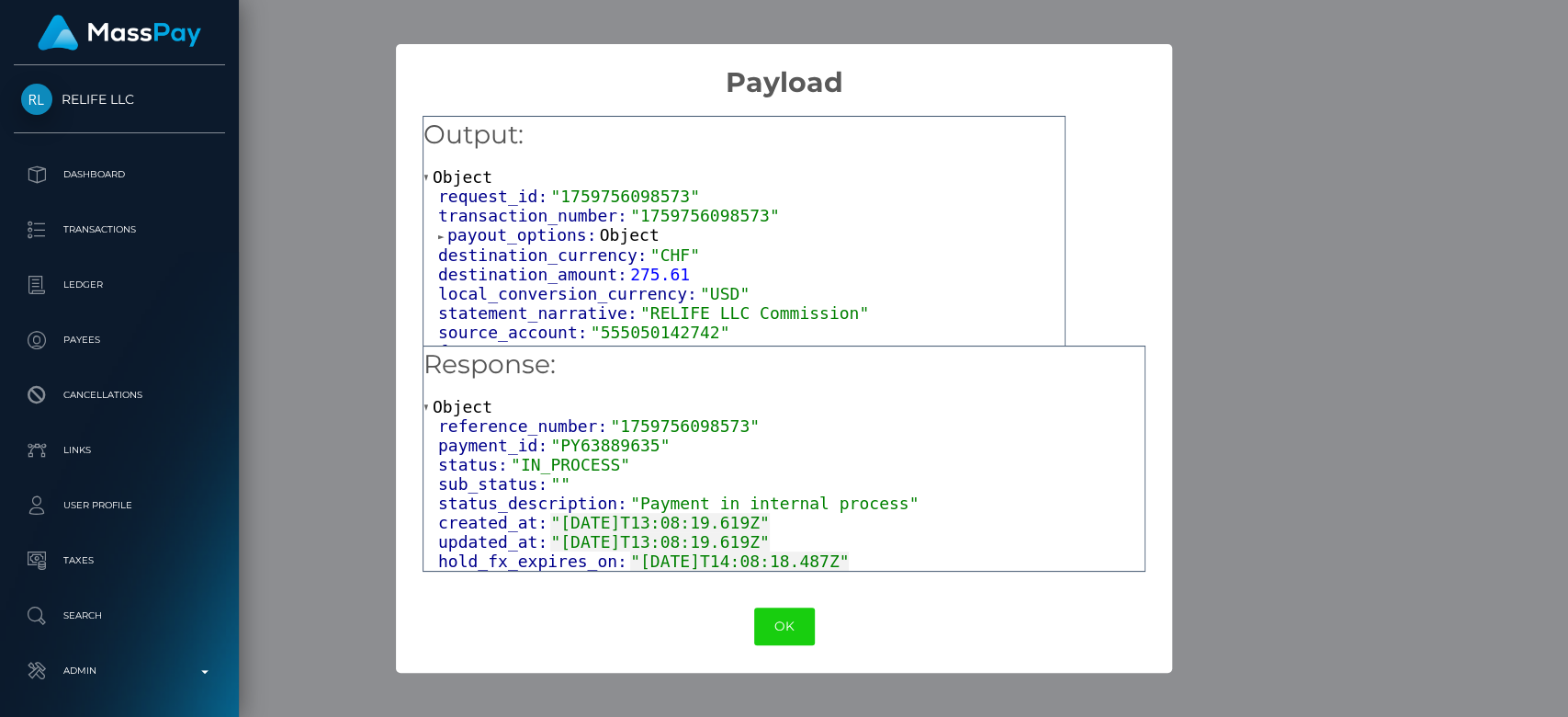
scroll to position [99, 0]
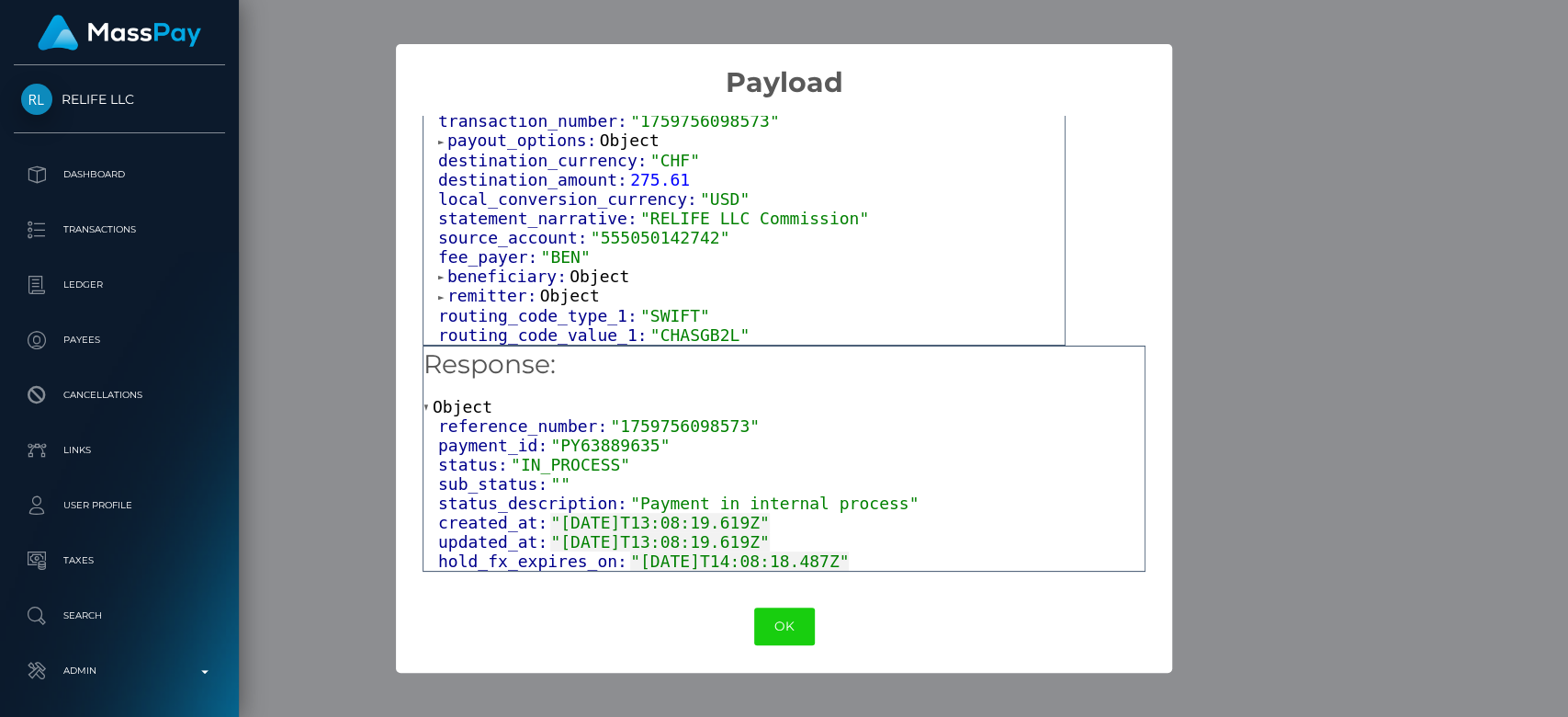
click at [684, 335] on span ""CHASGB2L"" at bounding box center [700, 335] width 99 height 19
copy span "CHASGB2L"
click at [889, 452] on div "payment_id: "PY63889635"" at bounding box center [791, 445] width 706 height 19
click at [779, 628] on button "OK" at bounding box center [784, 626] width 61 height 38
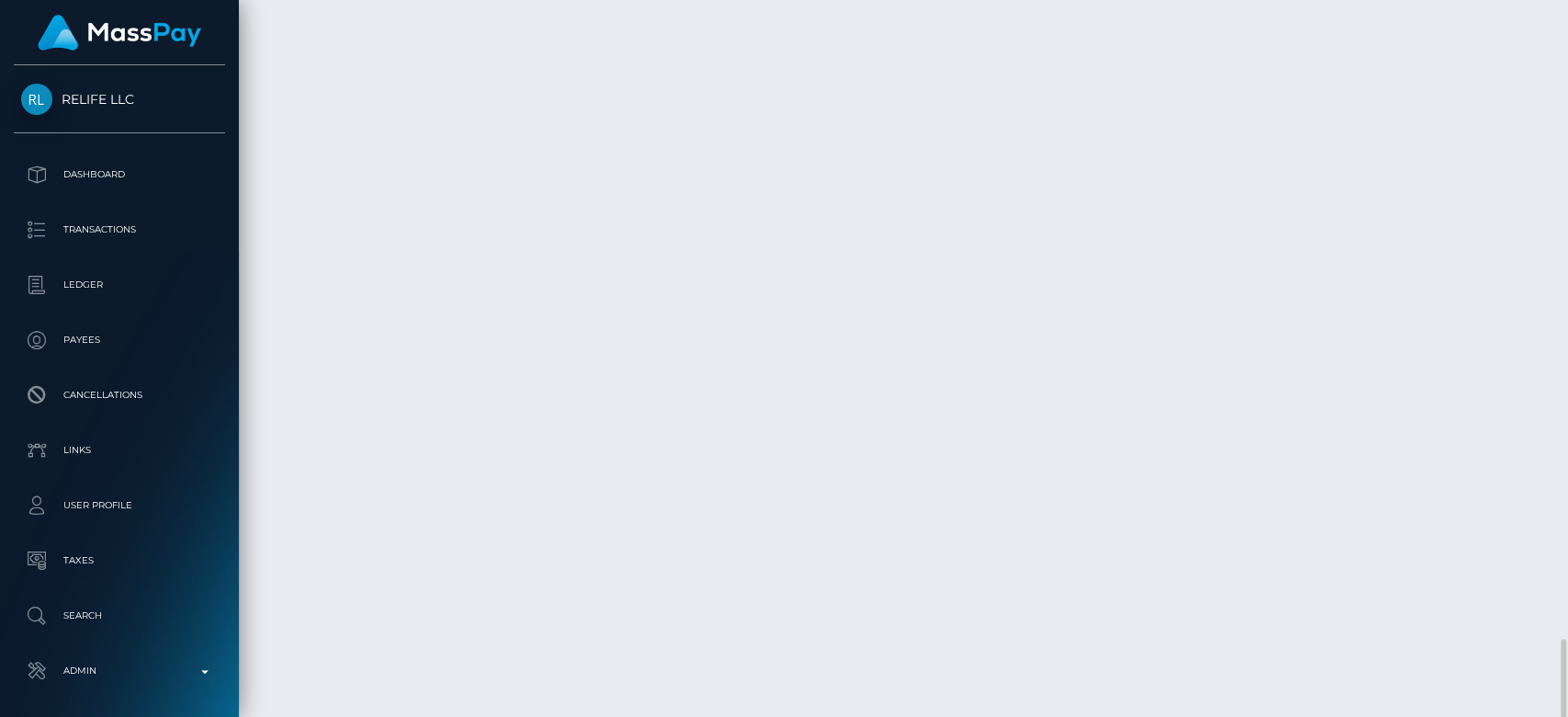
scroll to position [220, 406]
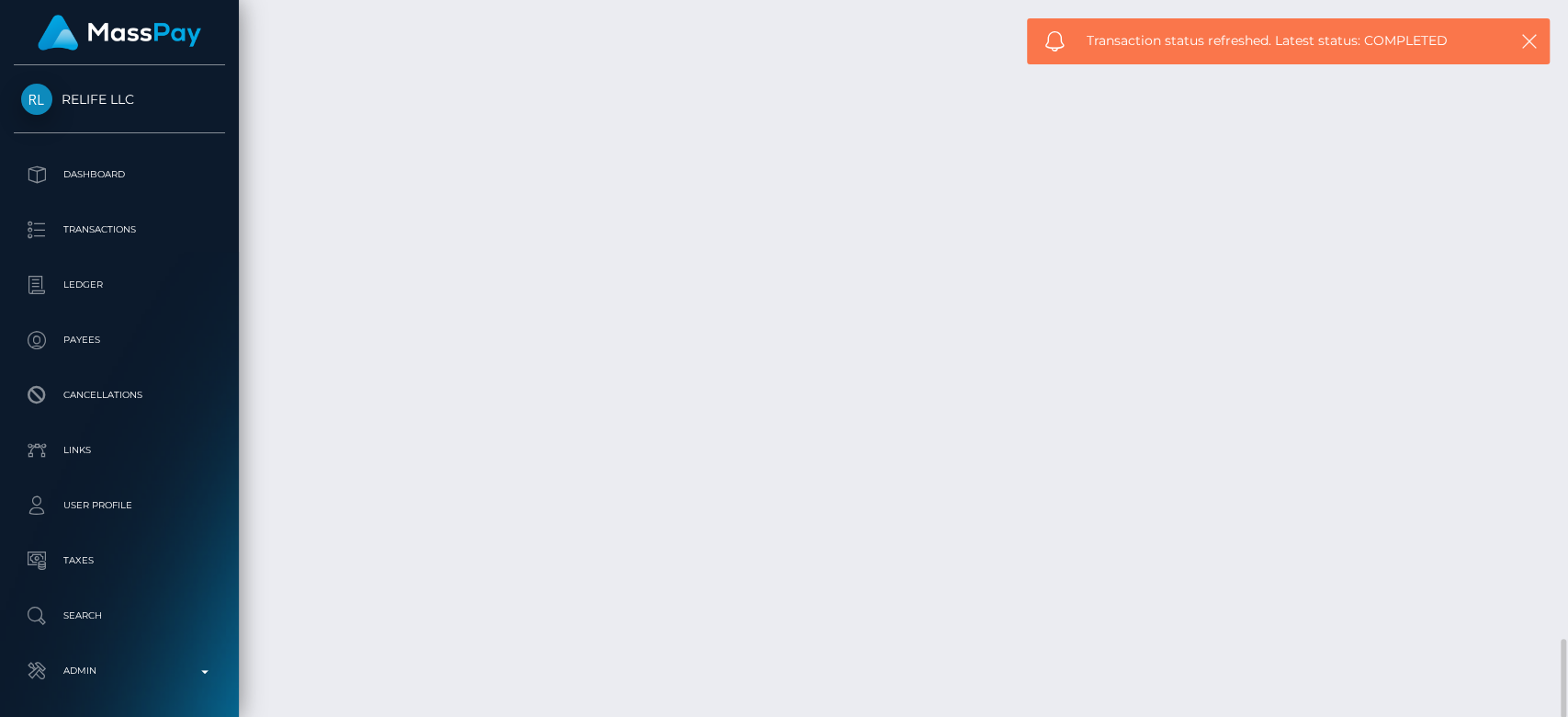
copy td "PY63889635"
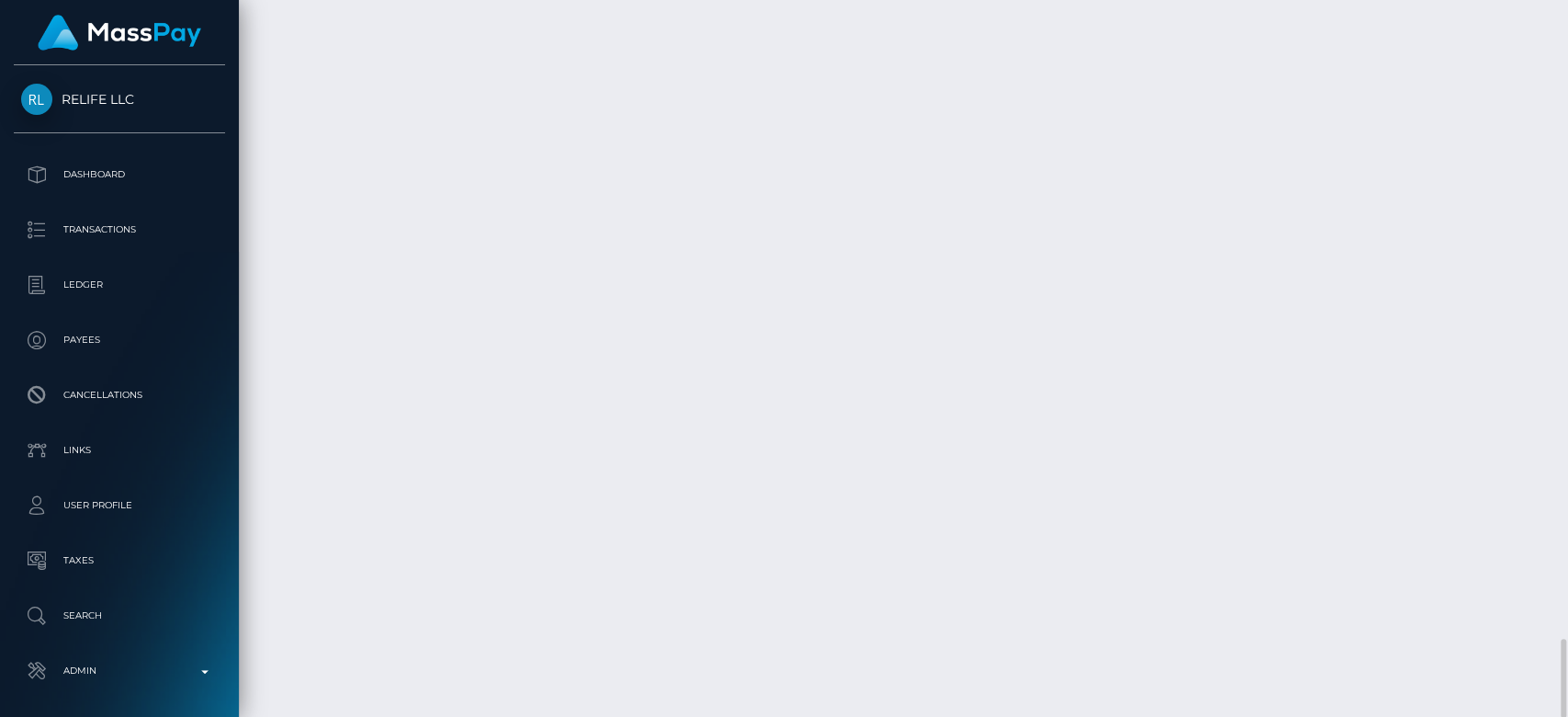
copy td "PY63889635"
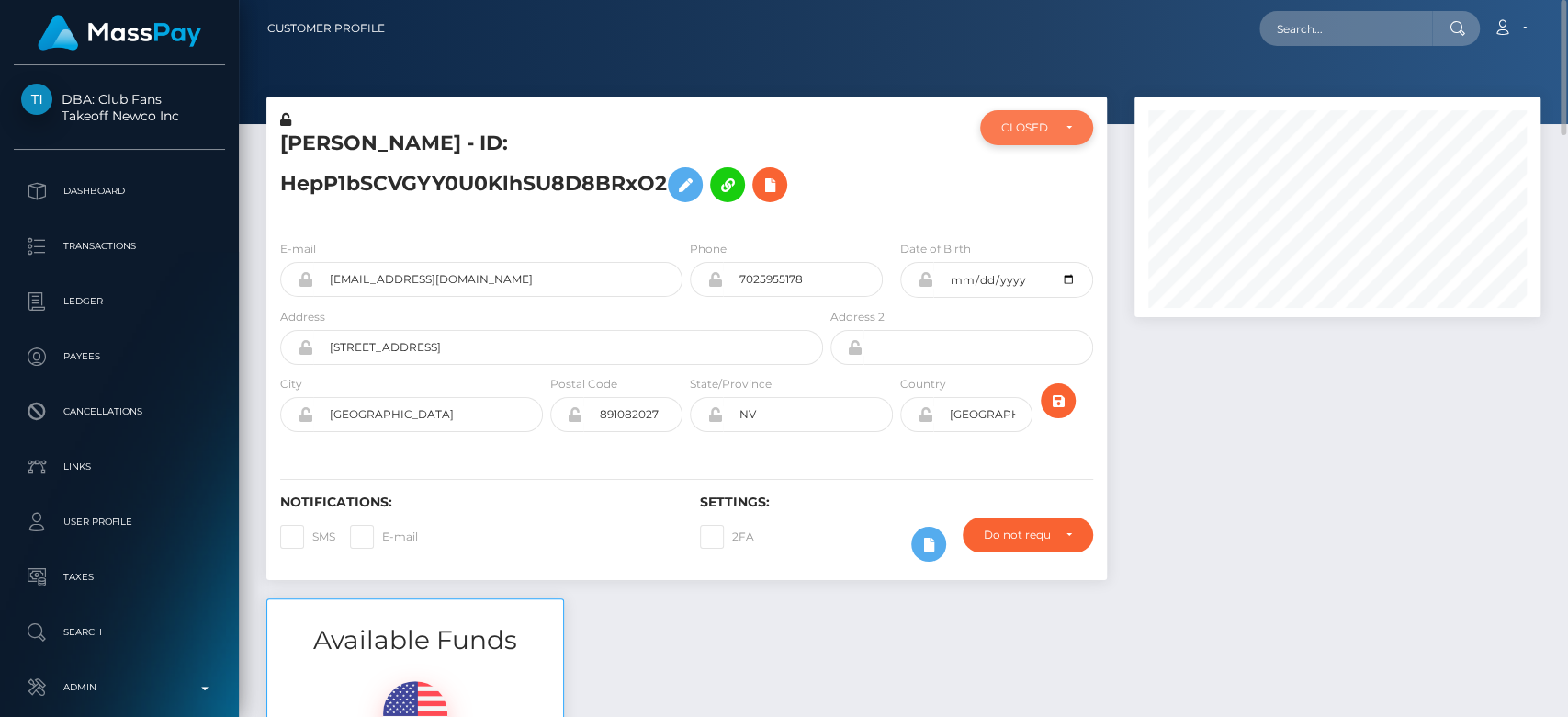
click at [1075, 131] on div "CLOSED" at bounding box center [1036, 128] width 112 height 35
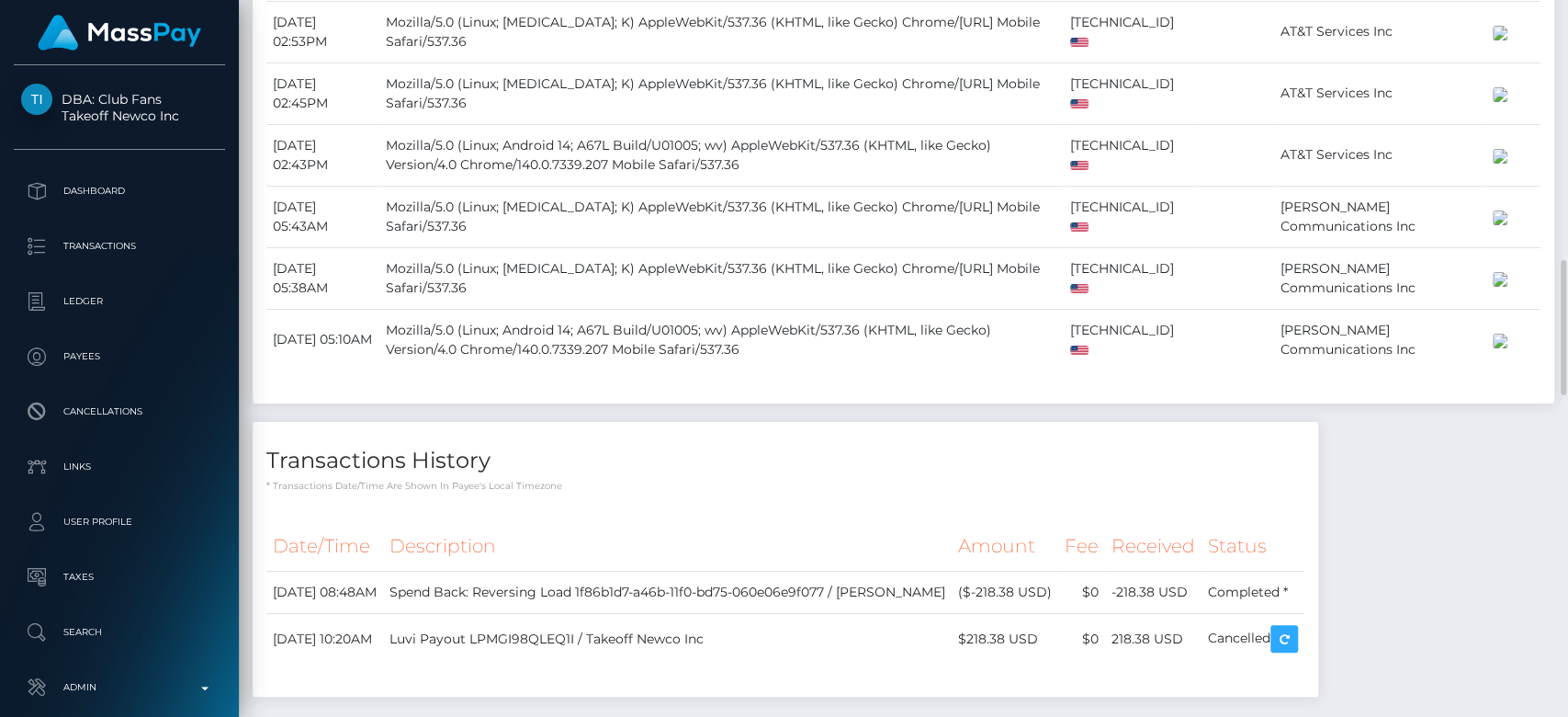
scroll to position [3070, 0]
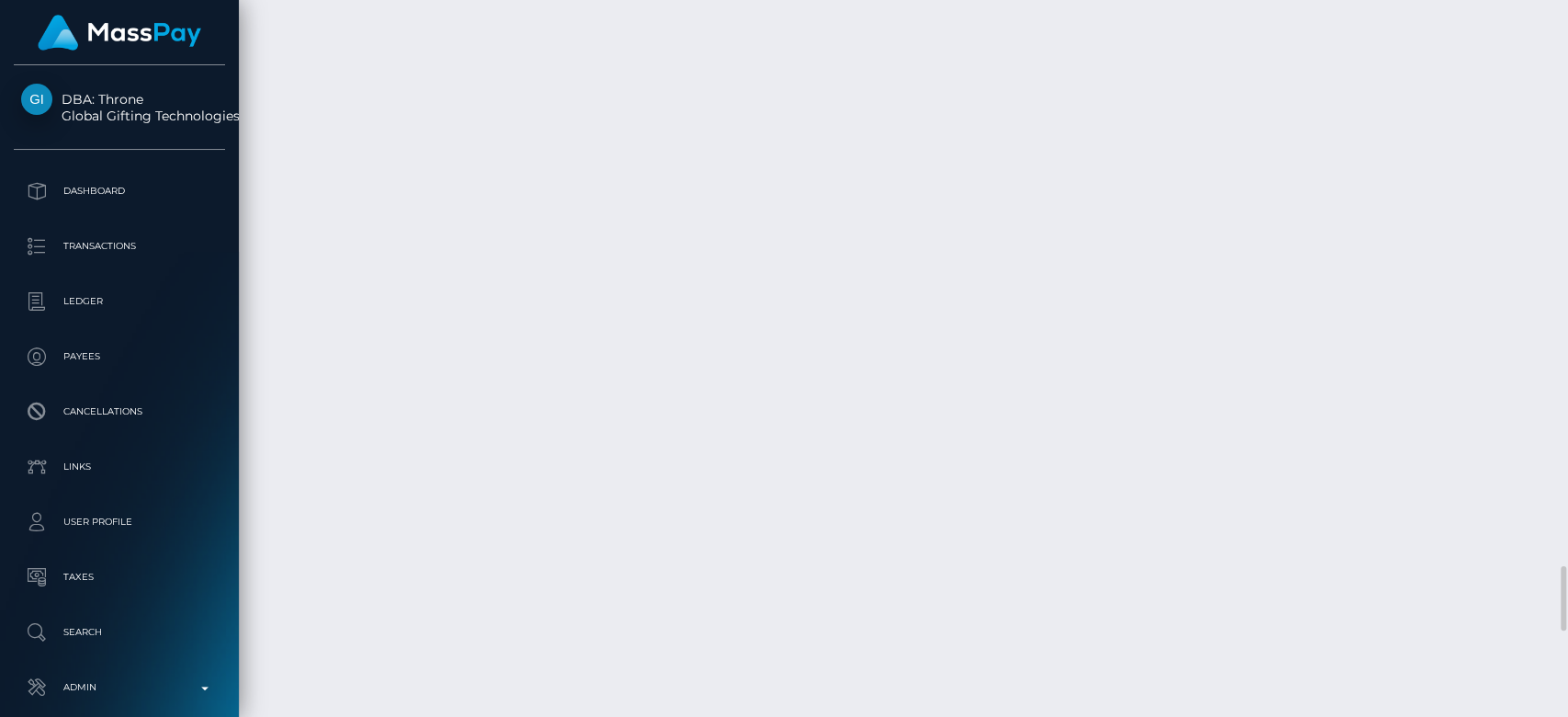
scroll to position [220, 406]
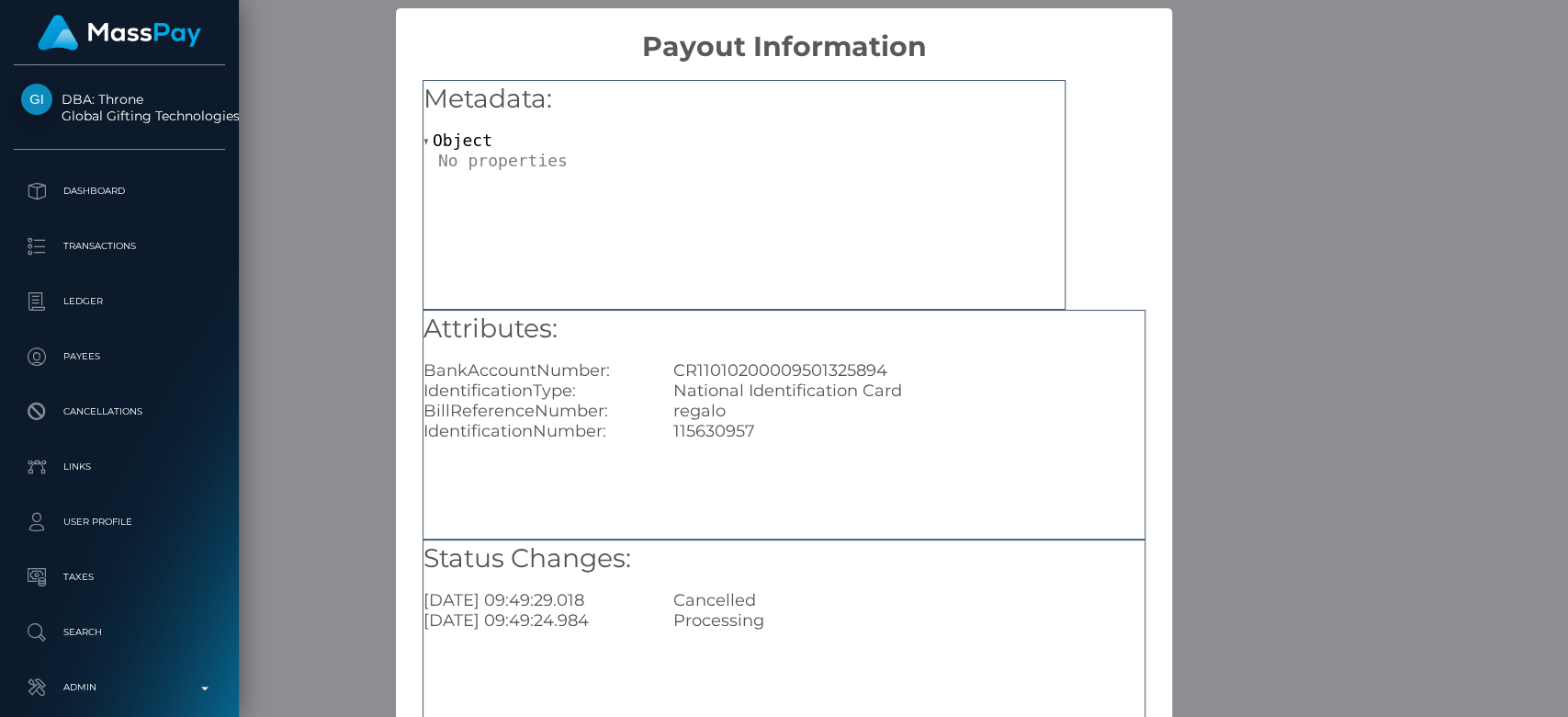
click at [754, 371] on div "CR11010200009501325894" at bounding box center [908, 370] width 499 height 20
copy div "CR11010200009501325894"
click at [1159, 374] on div "× Payout Information Metadata: Object Attributes: BankAccountNumber: CR11010200…" at bounding box center [784, 358] width 1568 height 717
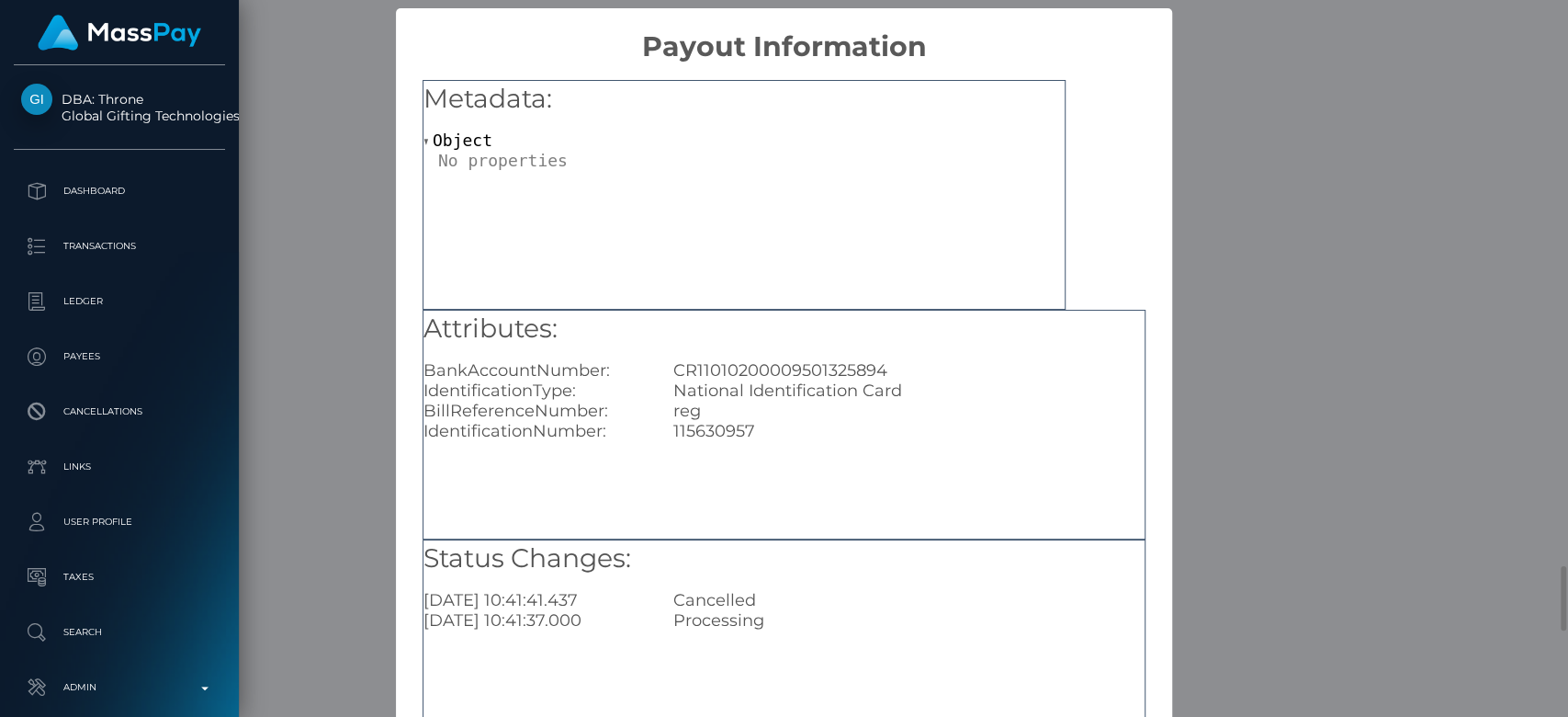
scroll to position [0, 0]
click at [713, 426] on div "115630957" at bounding box center [908, 430] width 499 height 20
copy div "115630957"
click at [1212, 322] on div "× Payout Information Metadata: Object Attributes: BankAccountNumber: CR11010200…" at bounding box center [784, 358] width 1568 height 717
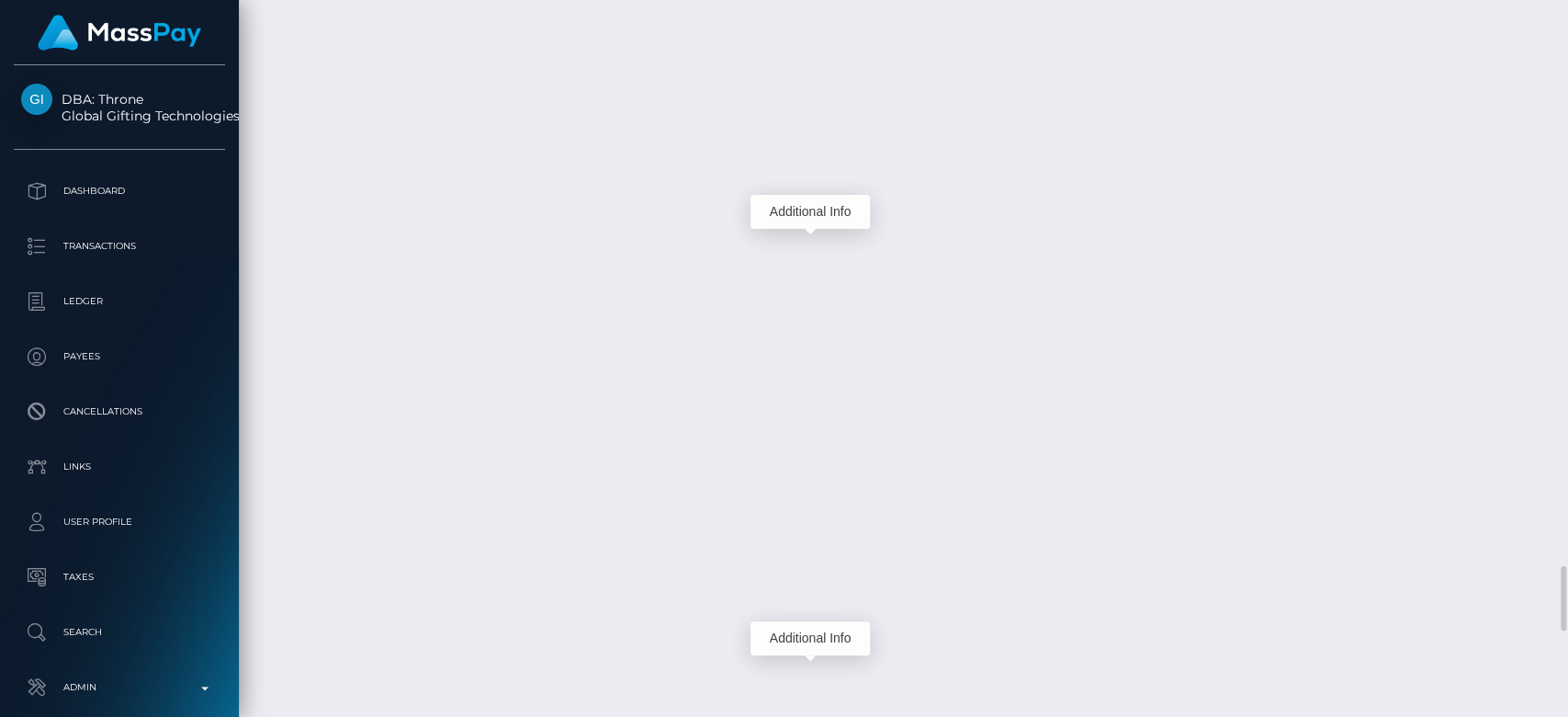
scroll to position [220, 406]
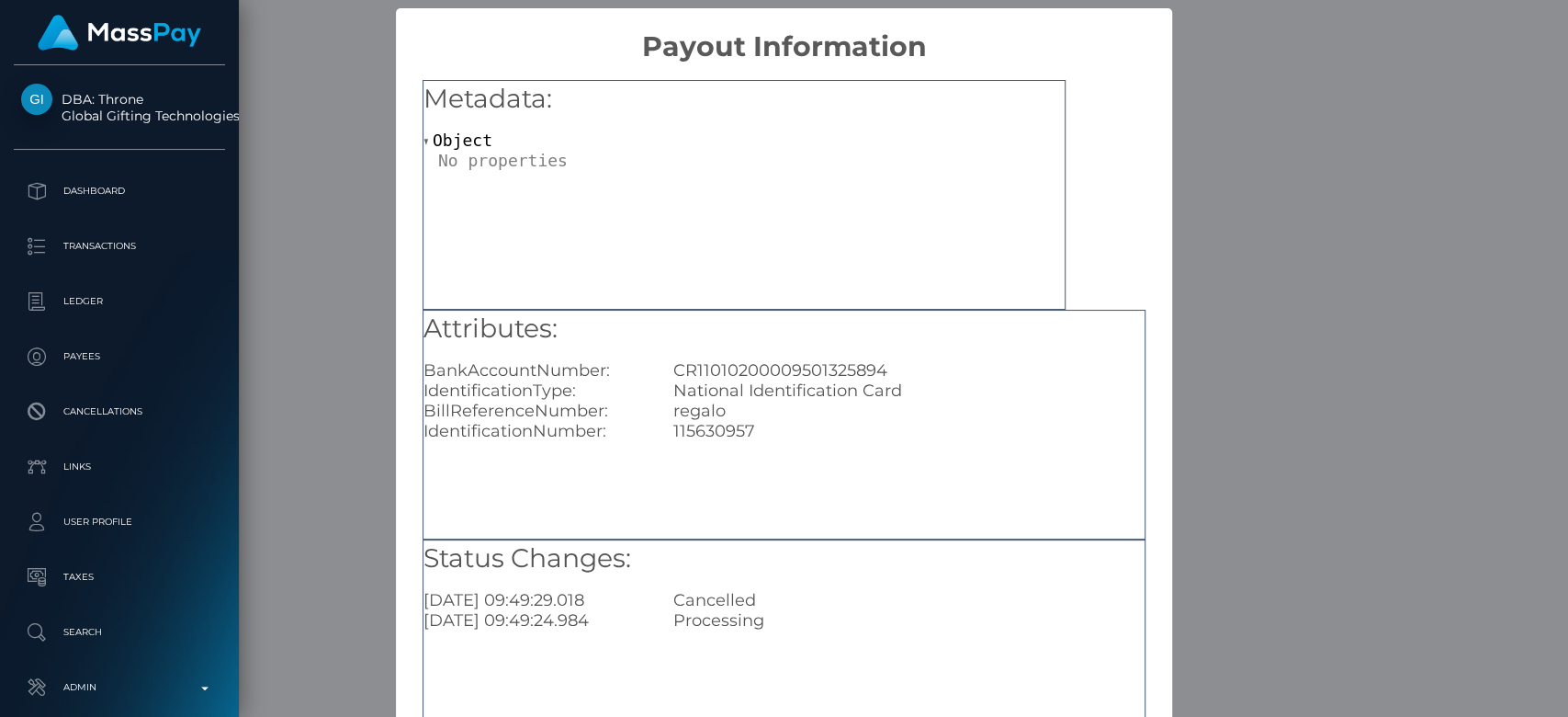
click at [1245, 339] on div "× Payout Information Metadata: Object Attributes: BankAccountNumber: CR11010200…" at bounding box center [784, 358] width 1568 height 717
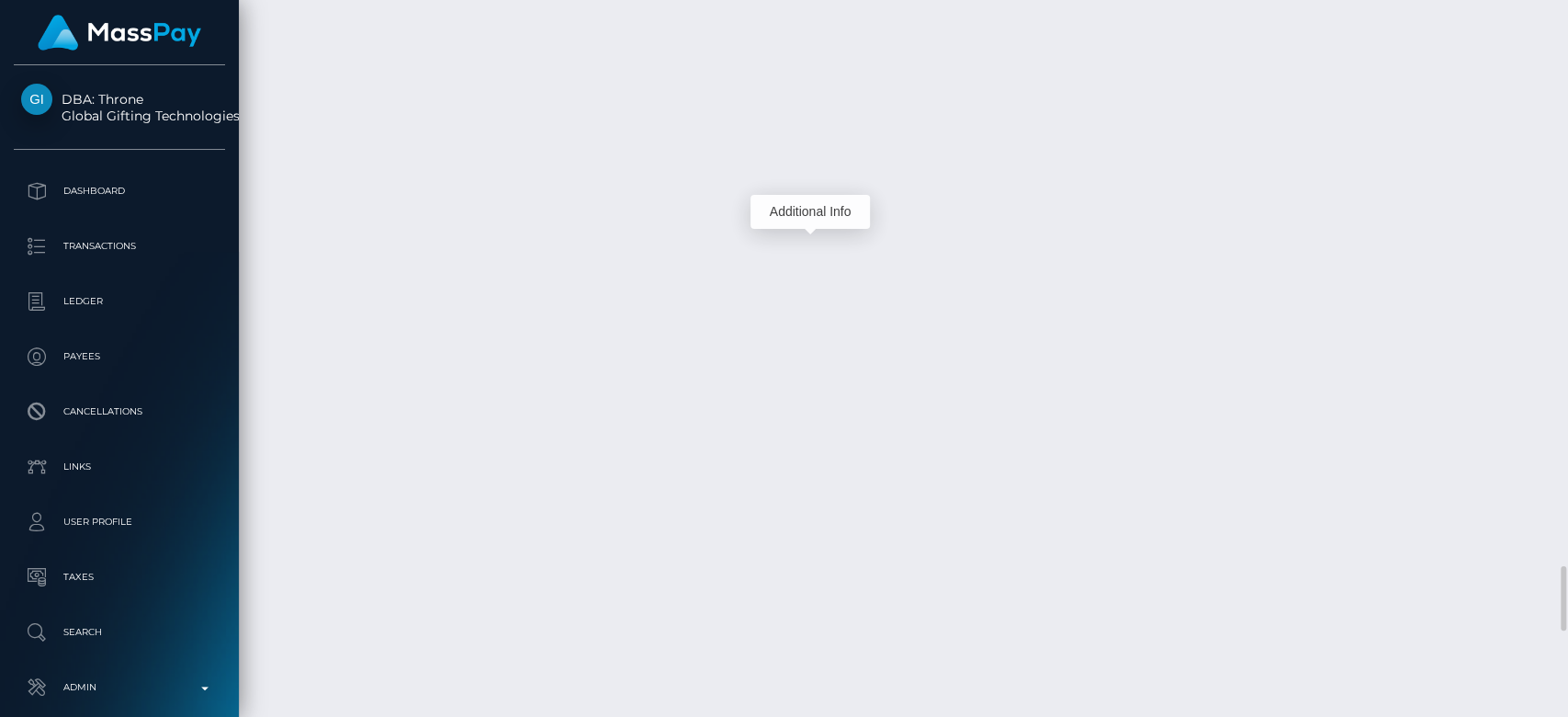
copy td "1364949480"
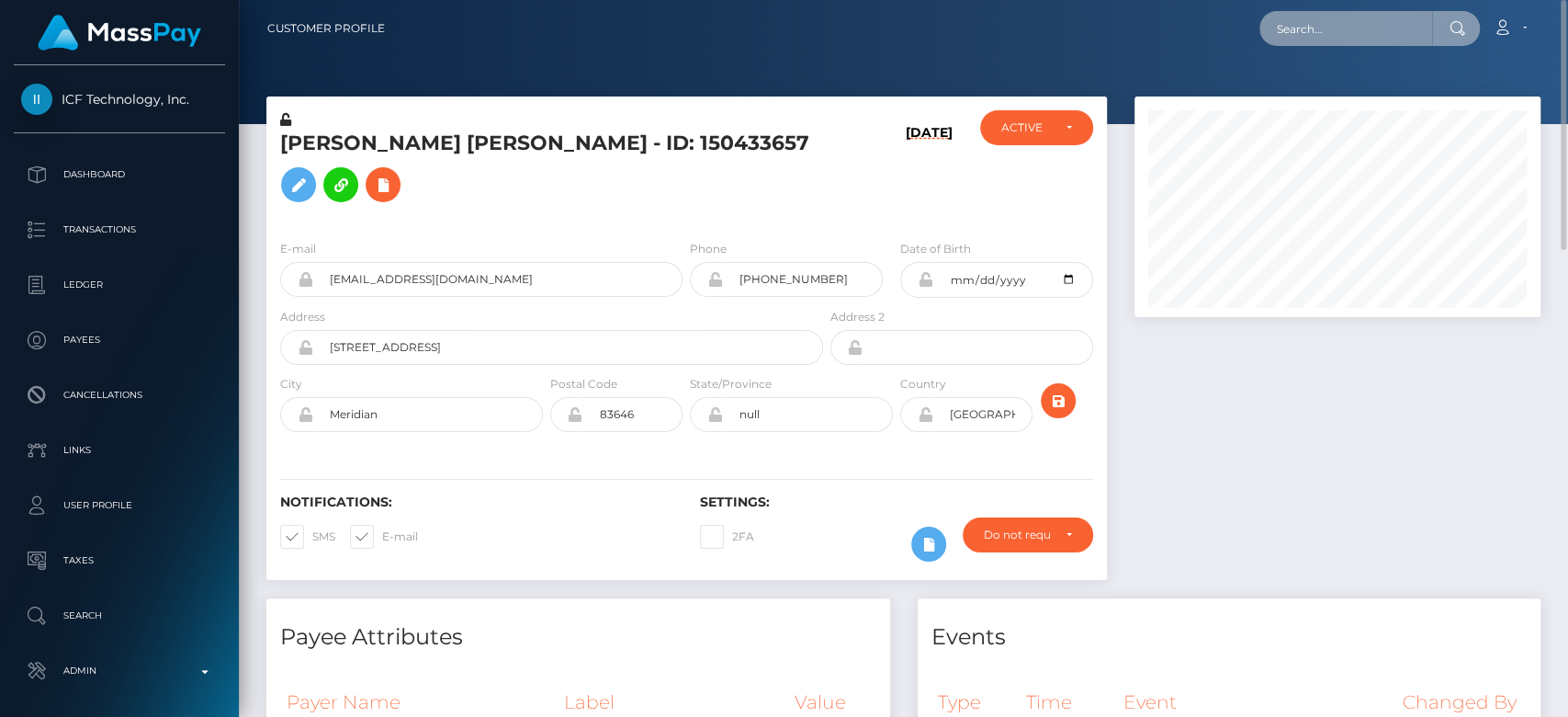
click at [1367, 40] on input "text" at bounding box center [1345, 29] width 173 height 35
paste input "1325576708"
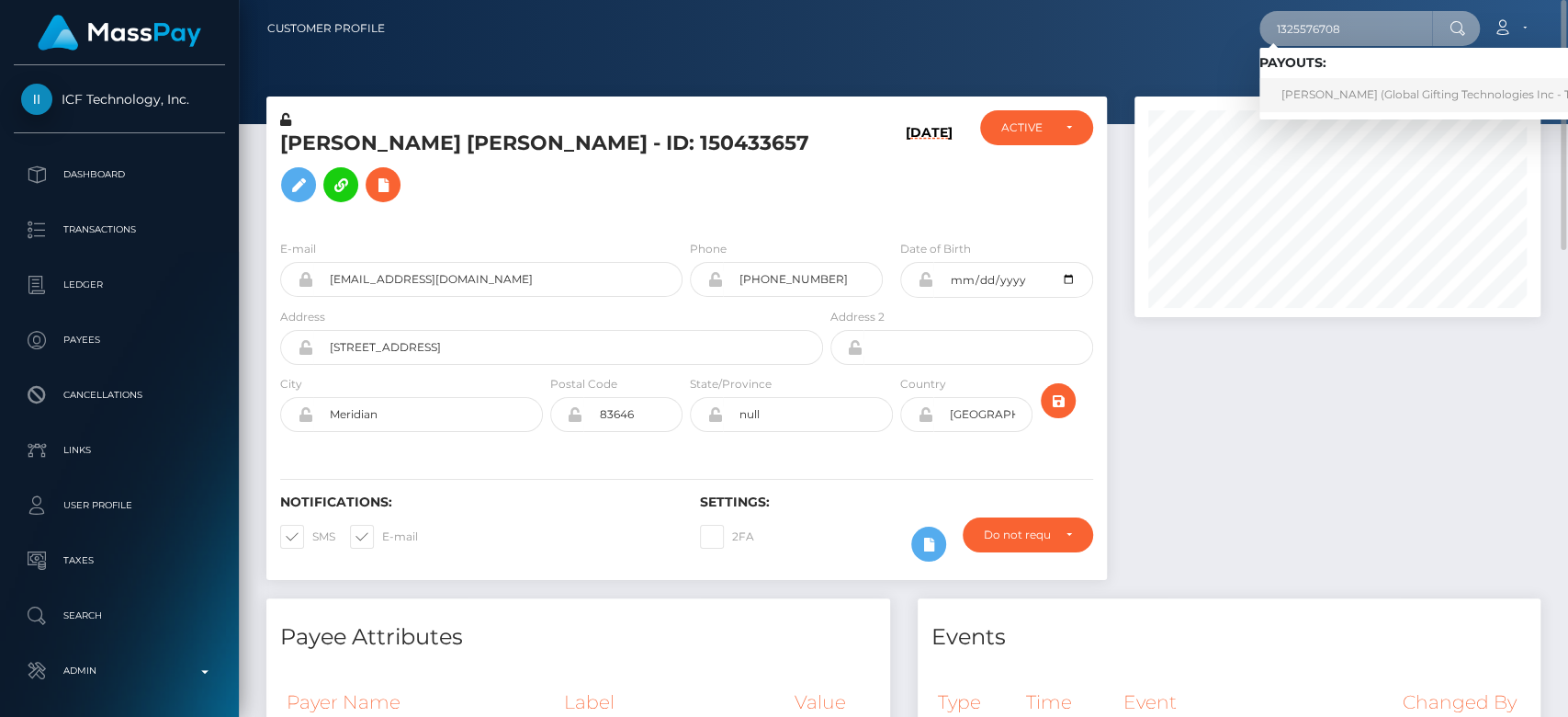
type input "1325576708"
click at [1293, 91] on link "SEEMA RAI (Global Gifting Technologies Inc - Throne)" at bounding box center [1444, 95] width 370 height 34
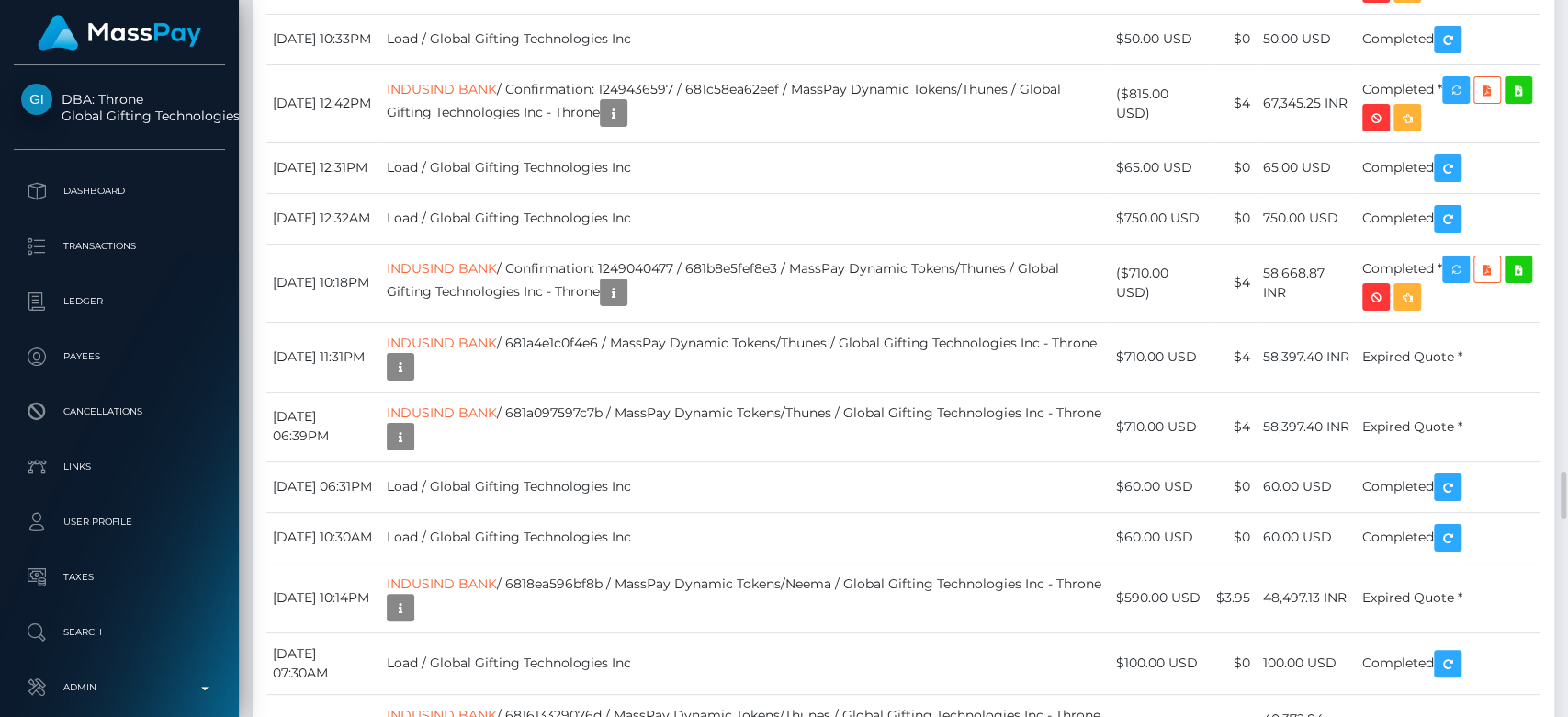
scroll to position [220, 406]
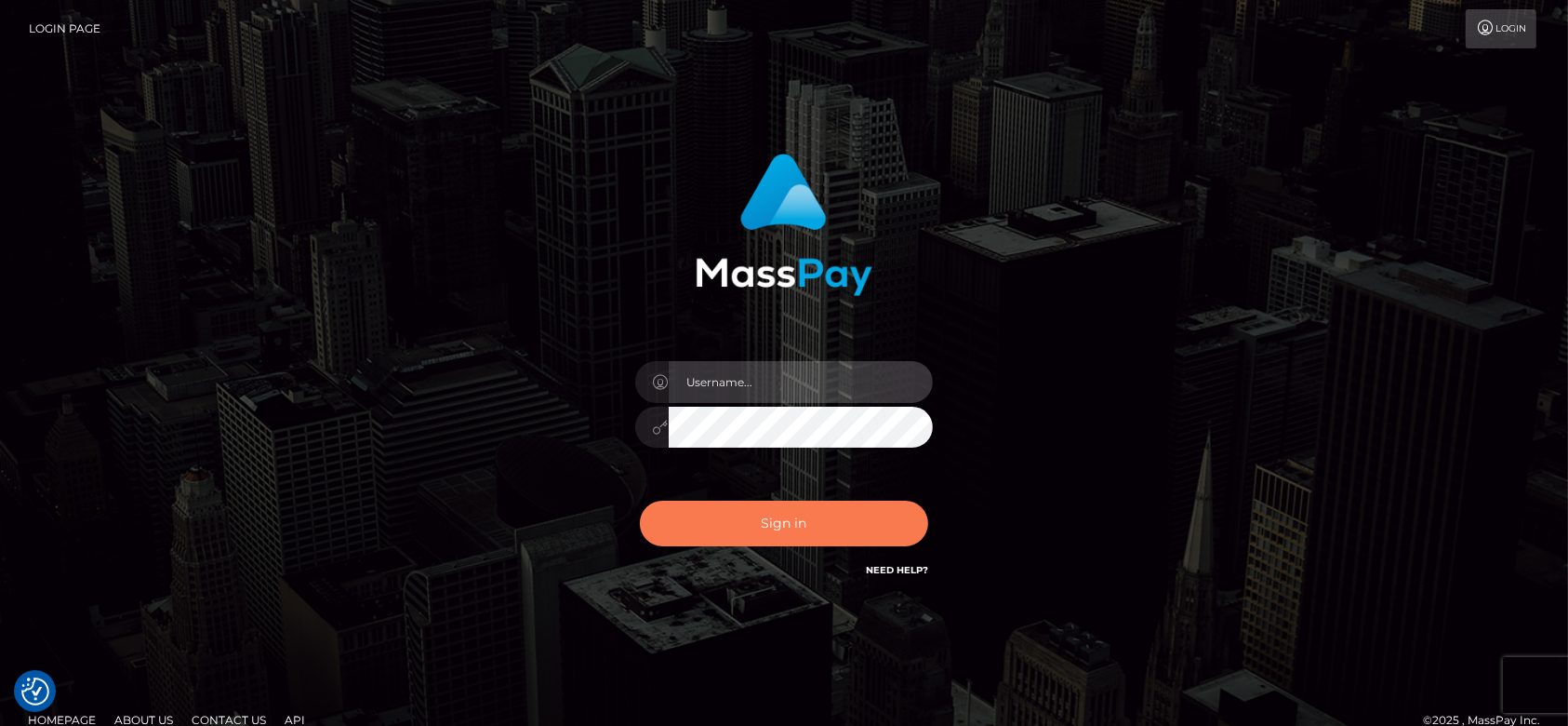
type input "[DOMAIN_NAME]"
click at [786, 518] on button "Sign in" at bounding box center [784, 522] width 289 height 45
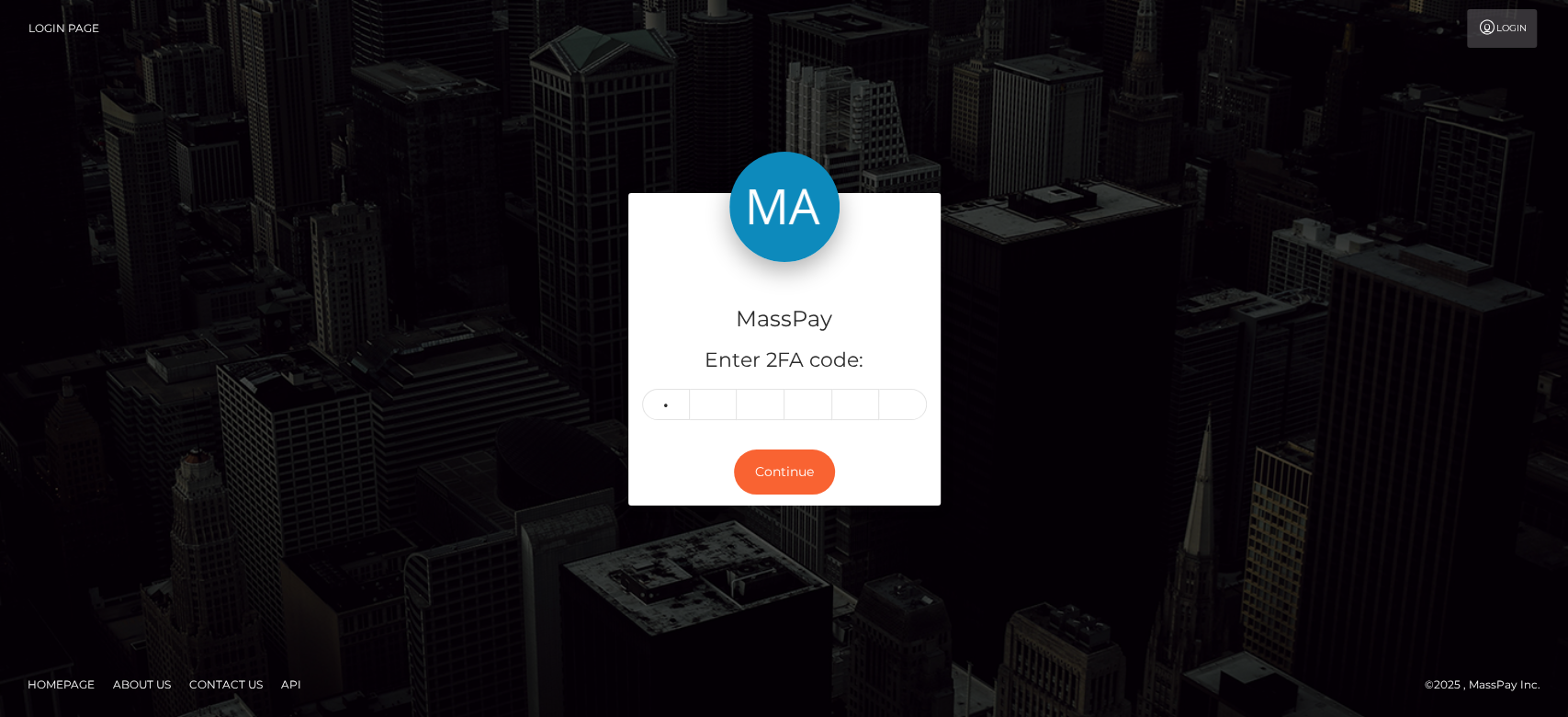
type input "7"
type input "3"
type input "0"
type input "8"
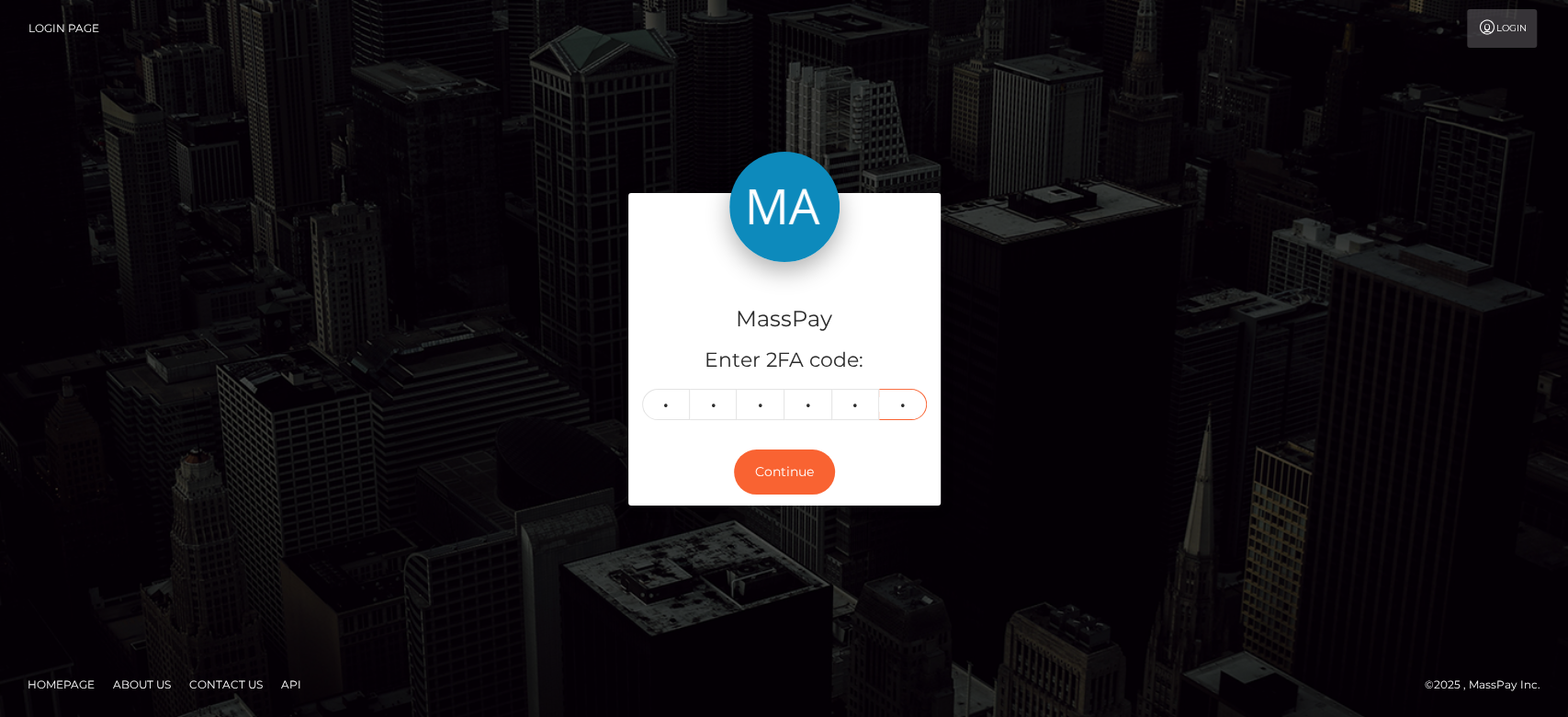
type input "5"
click at [465, 188] on div "MassPay Enter 2FA code: 7 3 0 0 8 5 730085 Continue" at bounding box center [784, 358] width 1568 height 605
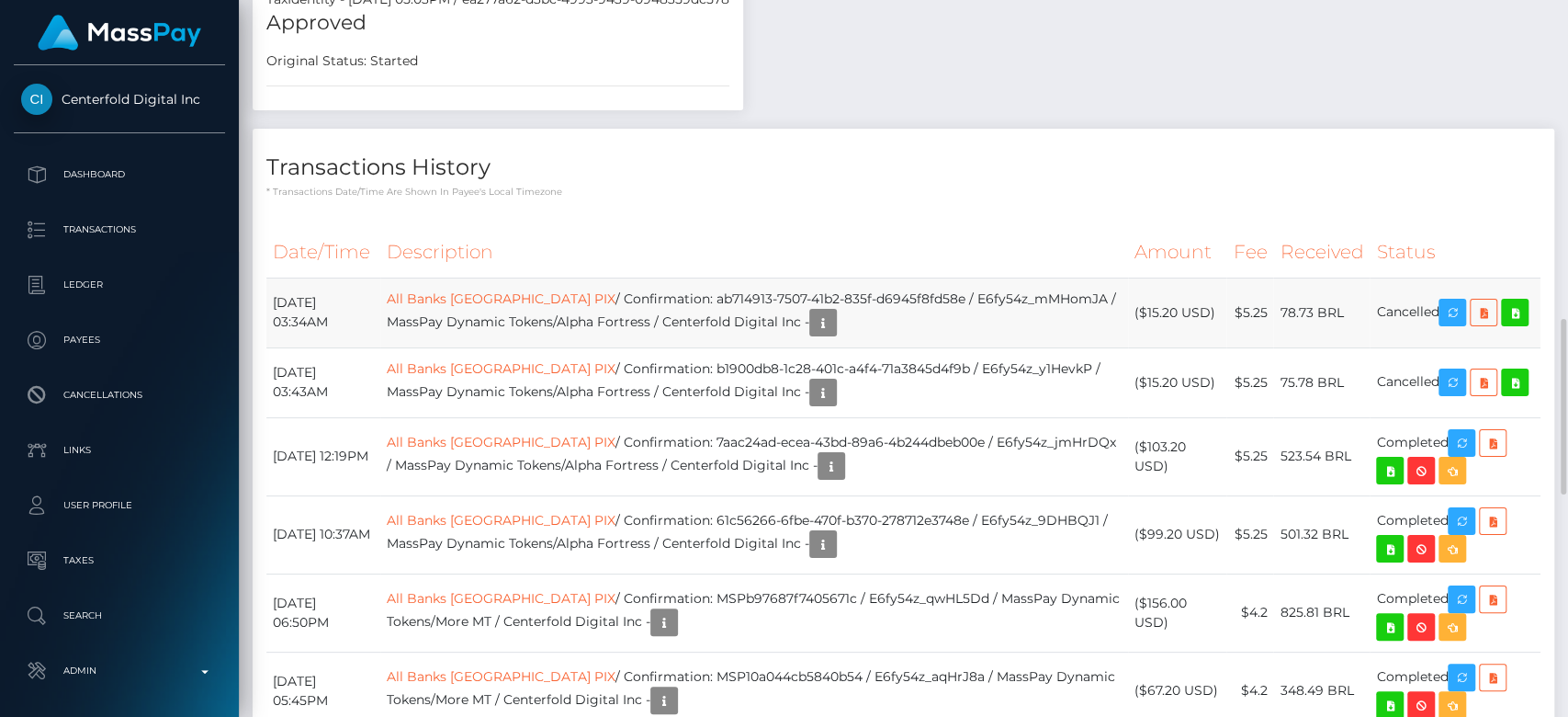
scroll to position [1301, 0]
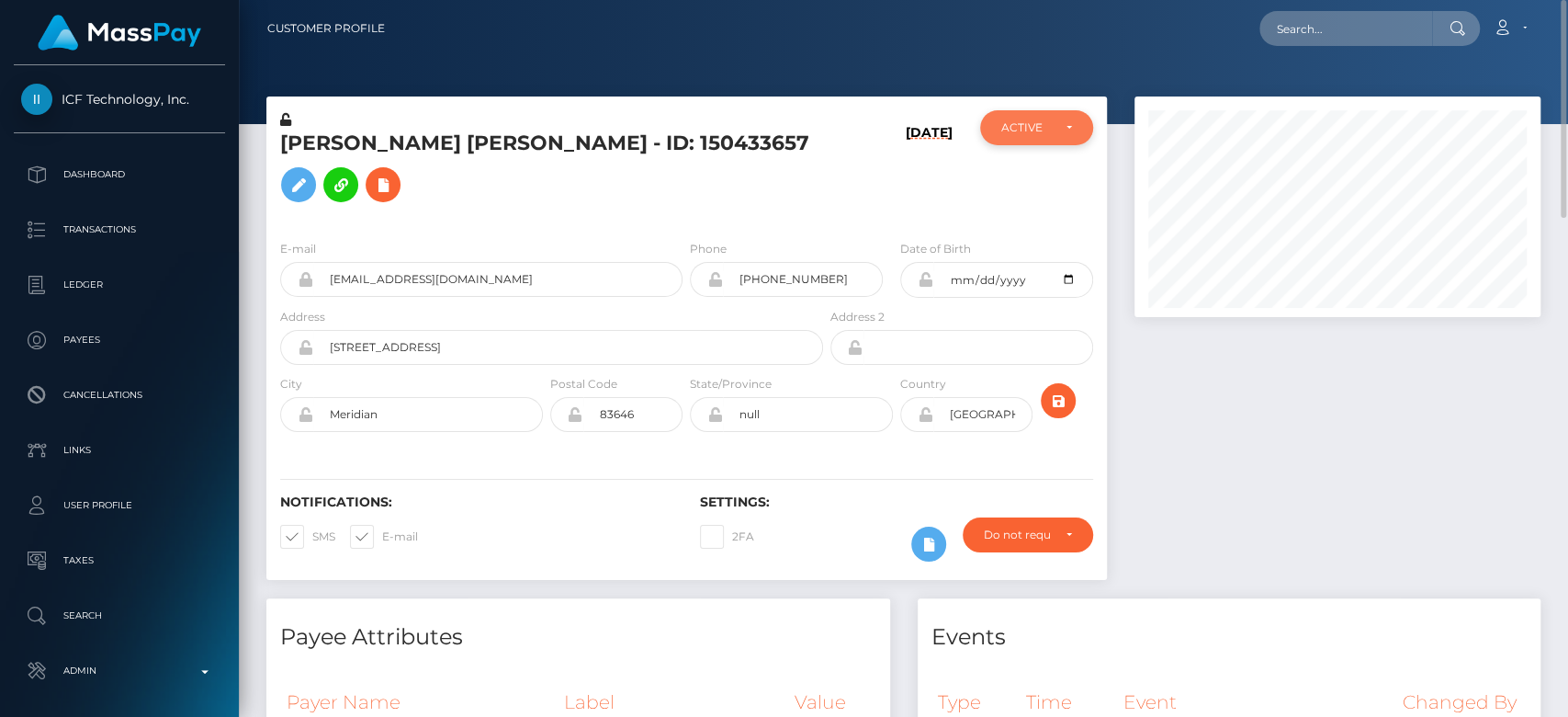
click at [1039, 116] on div "ACTIVE" at bounding box center [1036, 128] width 112 height 35
click at [1043, 118] on div "ACTIVE" at bounding box center [1036, 128] width 112 height 35
